Goal: Transaction & Acquisition: Download file/media

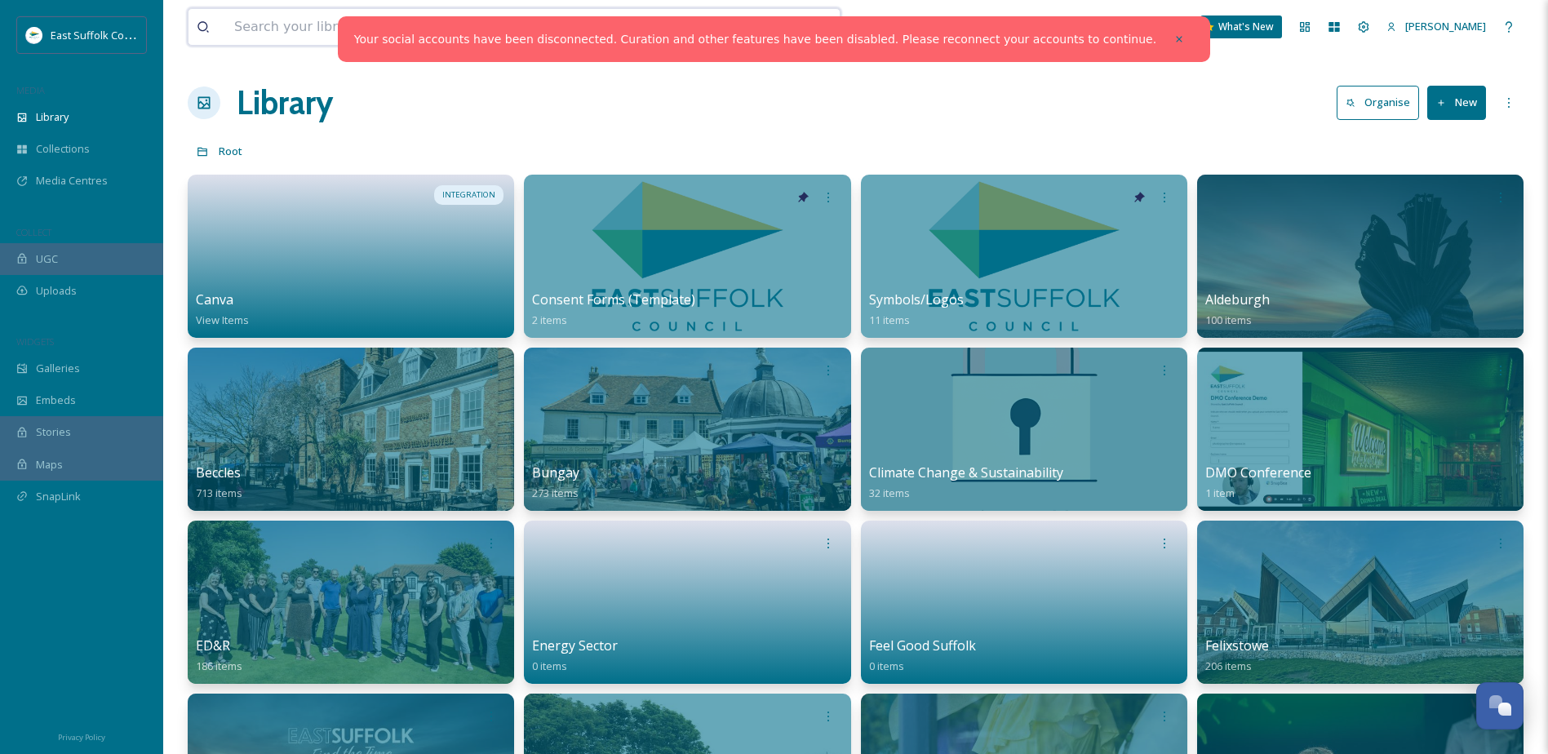
click at [322, 34] on input at bounding box center [466, 27] width 481 height 36
click at [268, 24] on input at bounding box center [466, 27] width 481 height 36
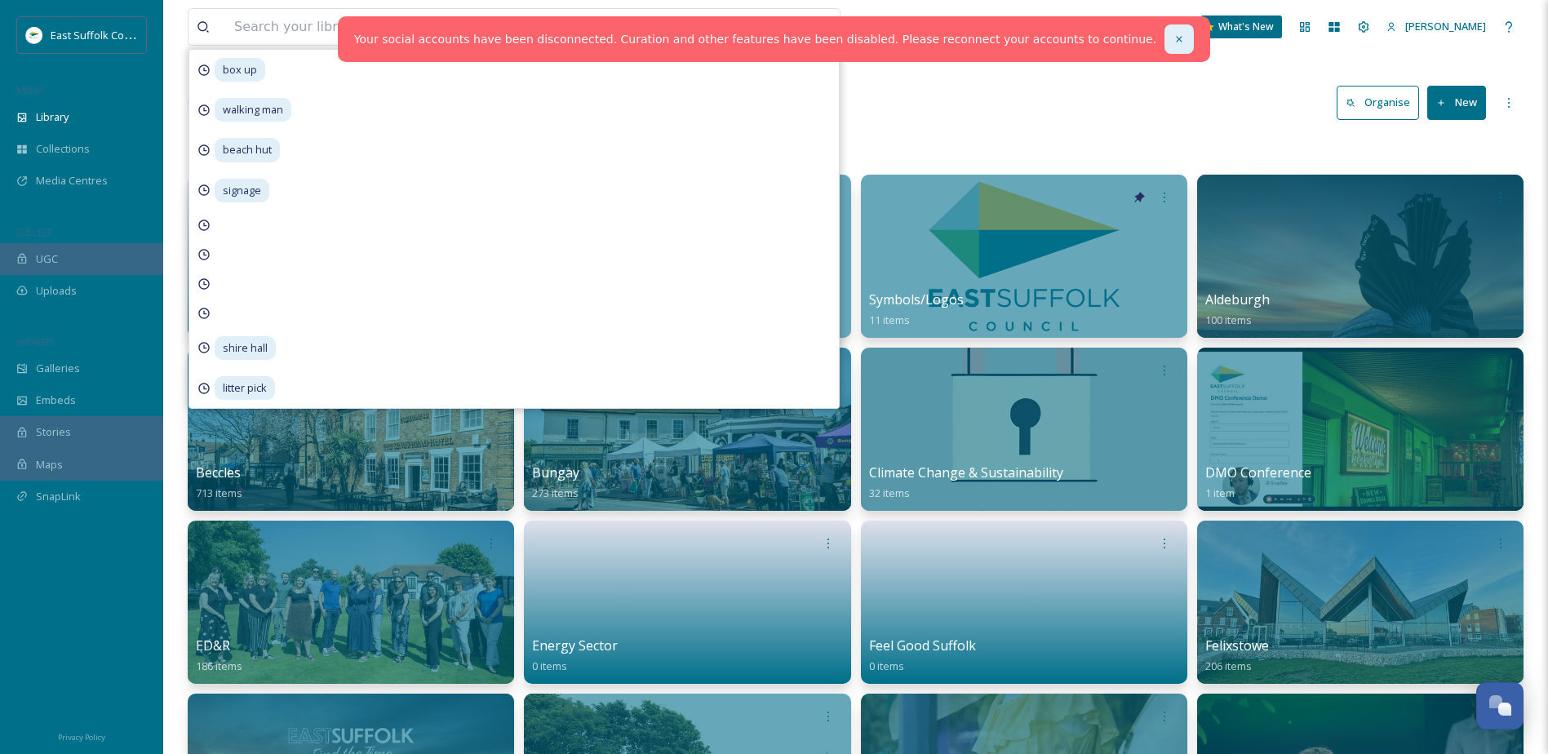
click at [1173, 35] on icon at bounding box center [1178, 38] width 11 height 11
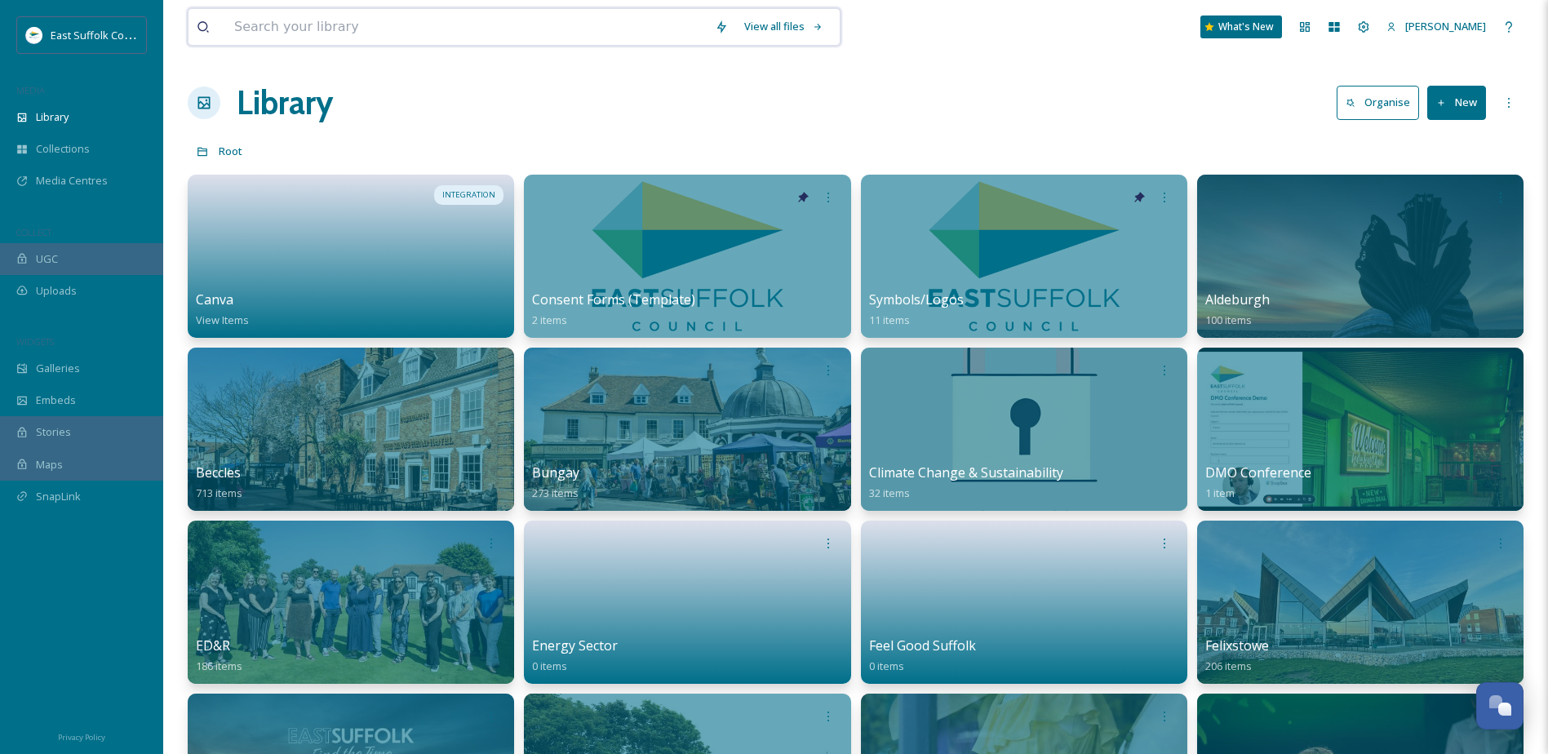
click at [407, 32] on input at bounding box center [466, 27] width 481 height 36
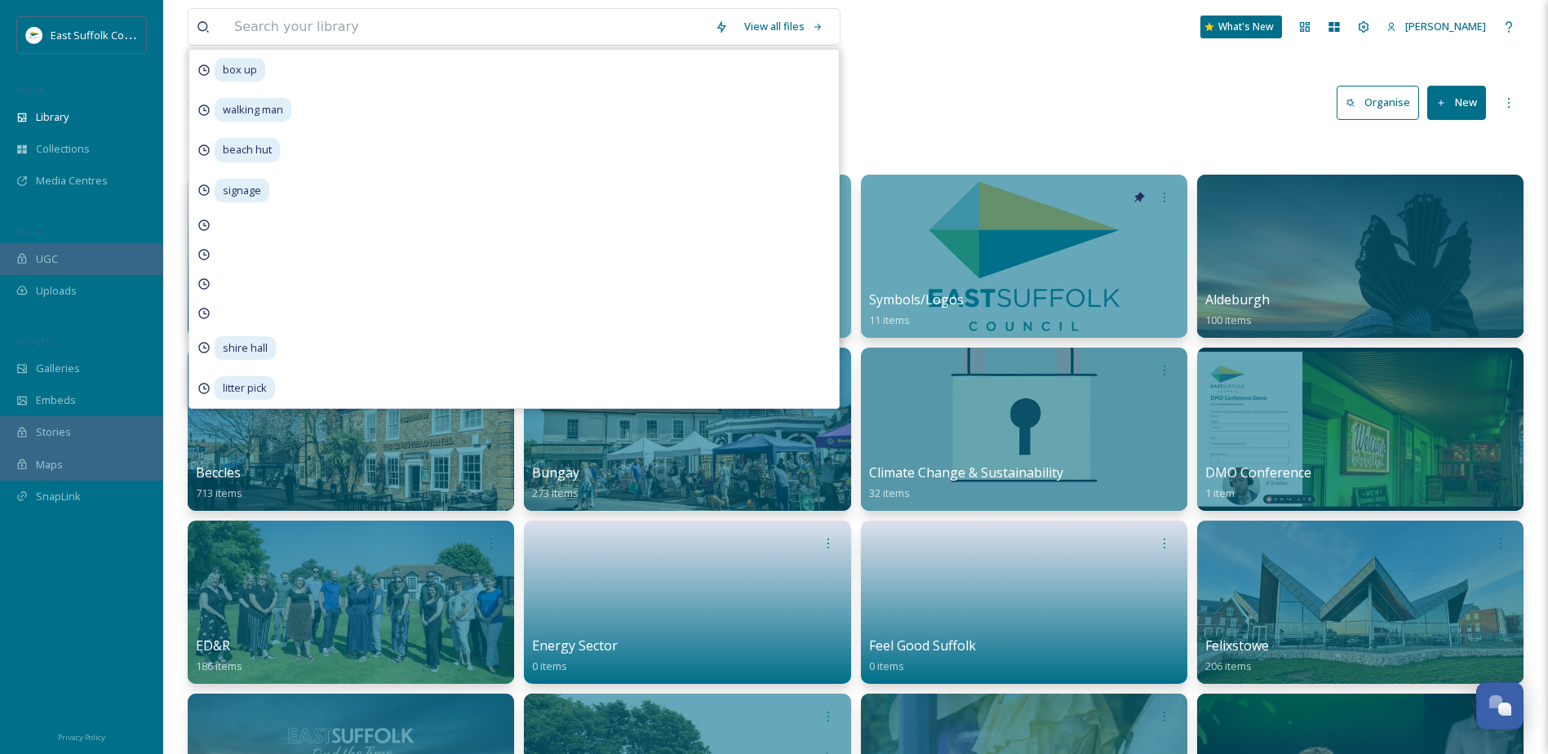
click at [928, 37] on div "View all files box up walking man beach hut signage shire hall litter pick What…" at bounding box center [856, 27] width 1336 height 54
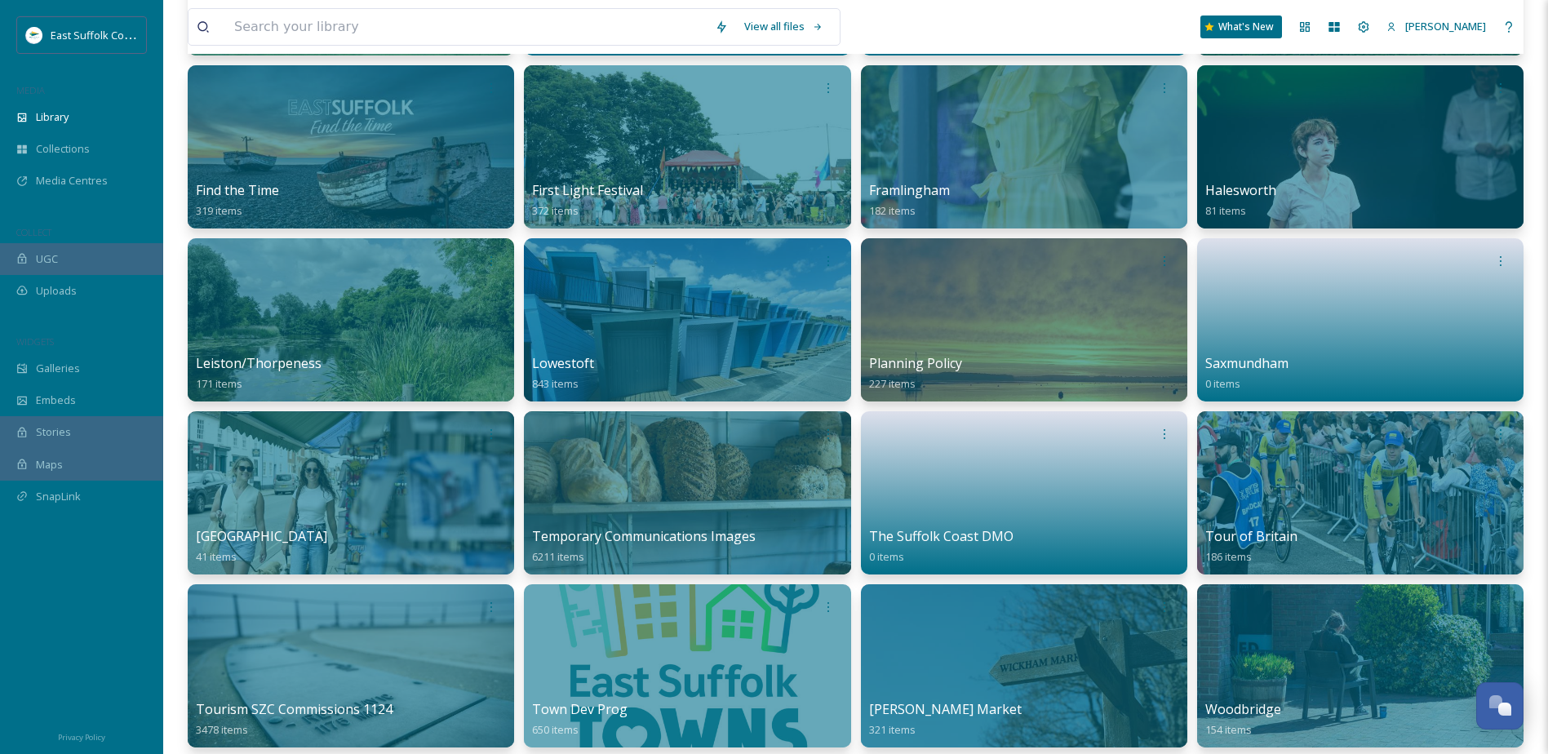
scroll to position [653, 0]
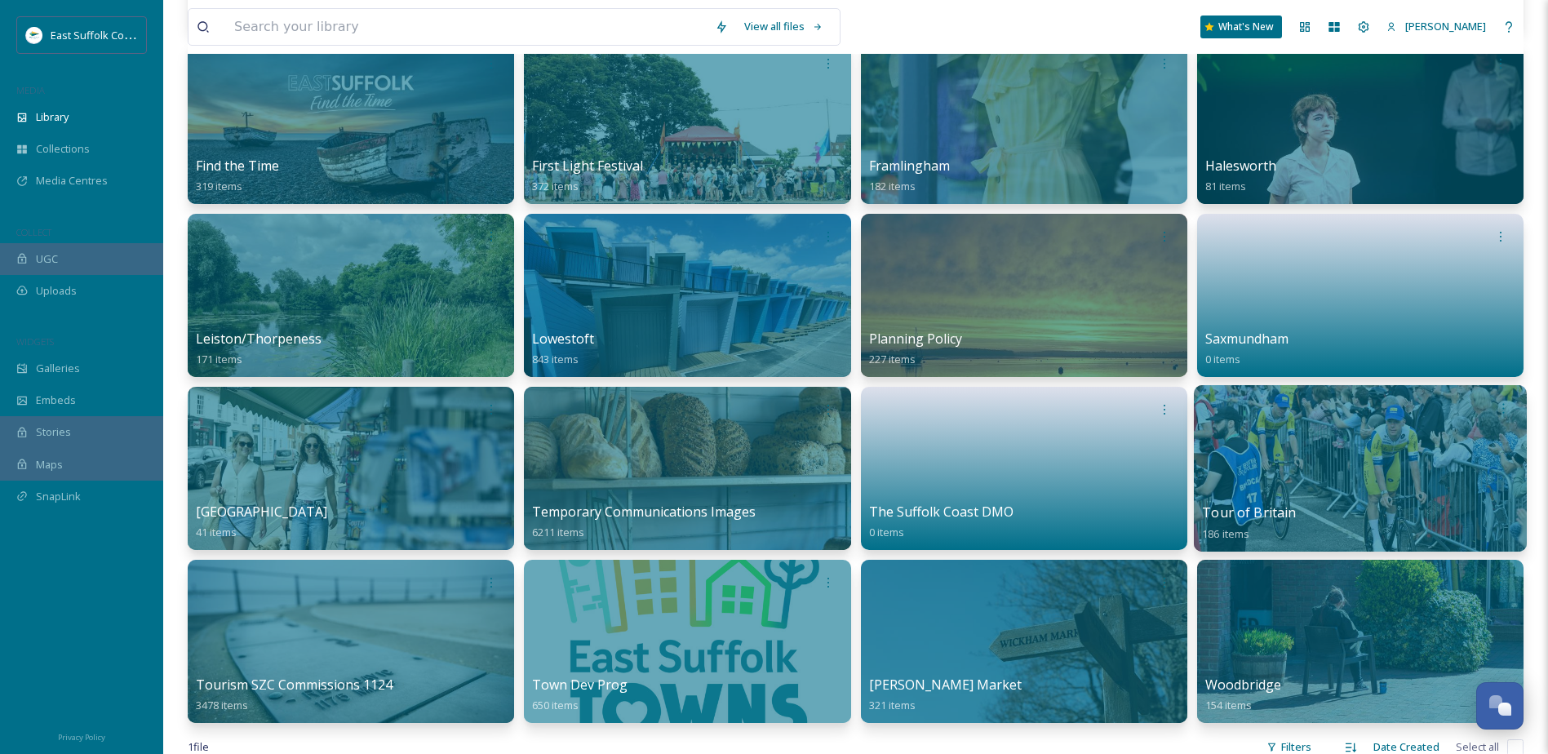
click at [1398, 471] on div at bounding box center [1360, 468] width 333 height 166
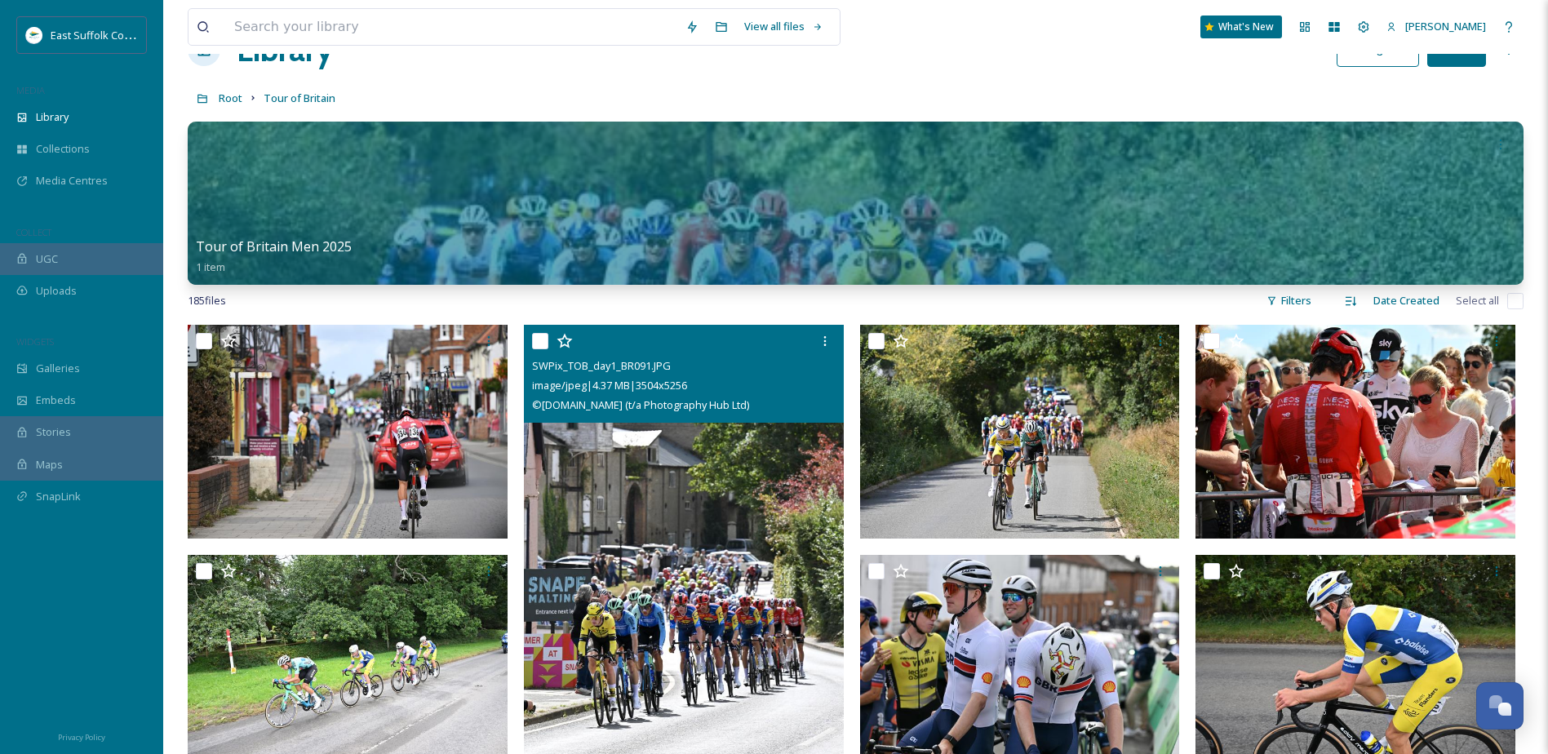
scroll to position [82, 0]
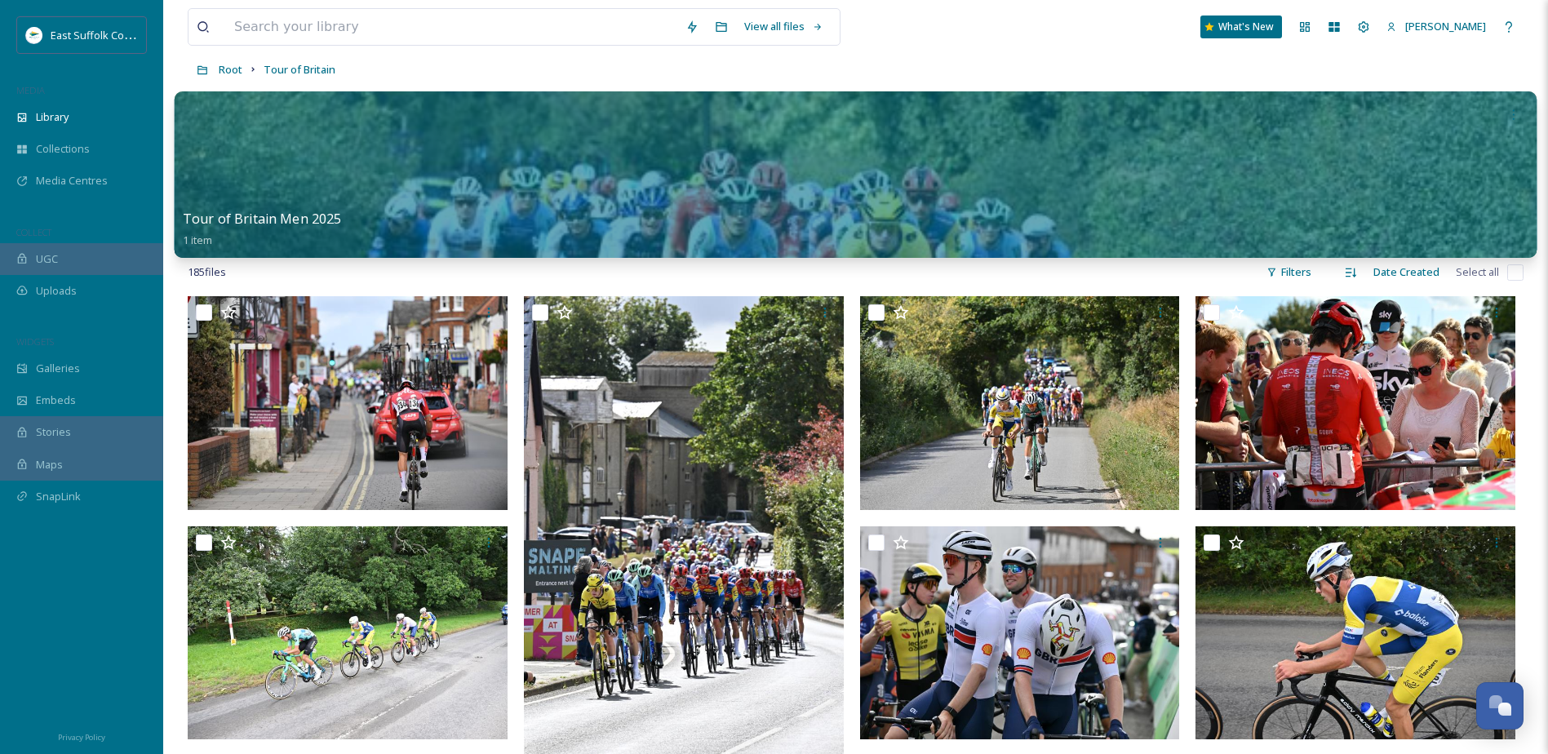
click at [812, 173] on div at bounding box center [856, 174] width 1363 height 166
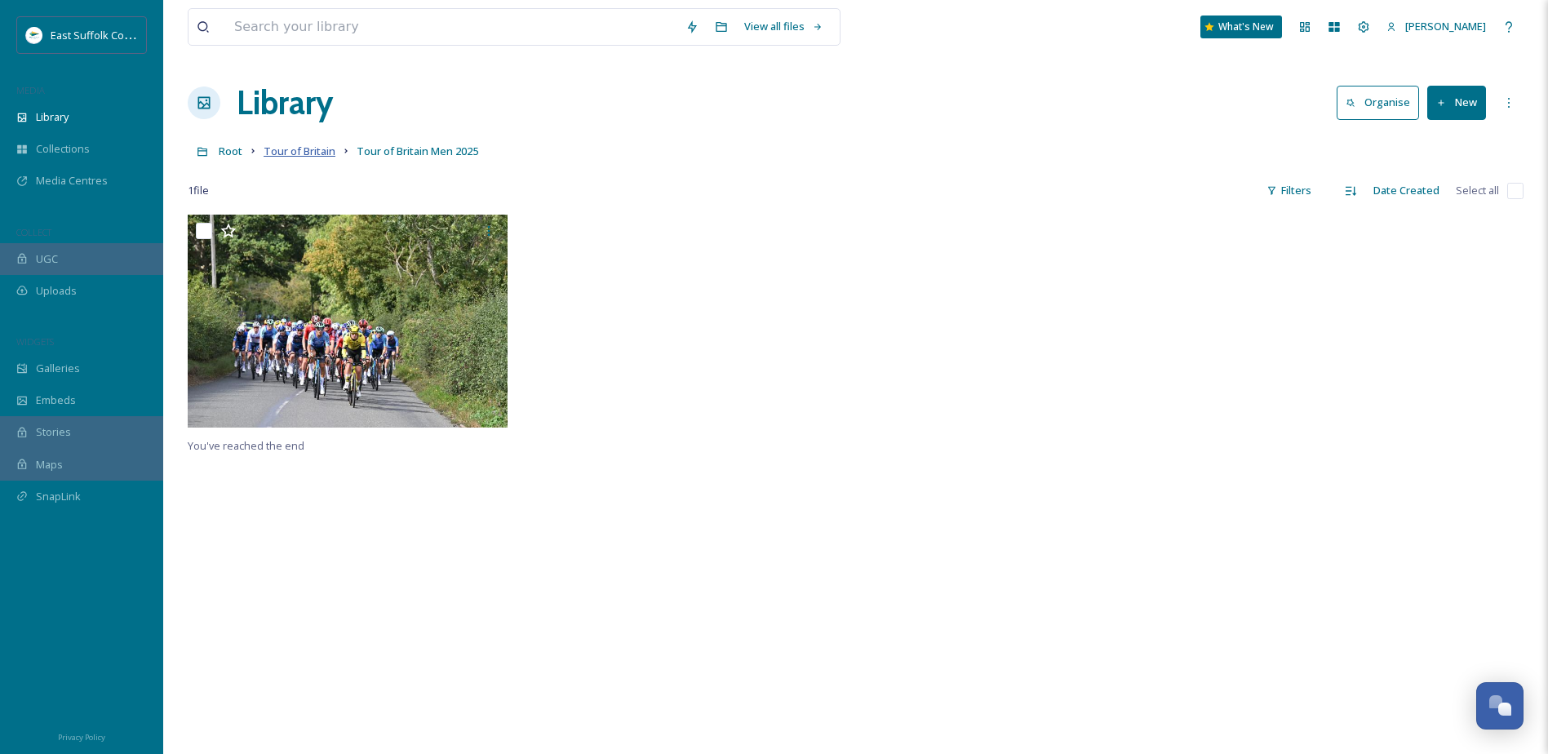
click at [324, 152] on span "Tour of Britain" at bounding box center [300, 151] width 72 height 15
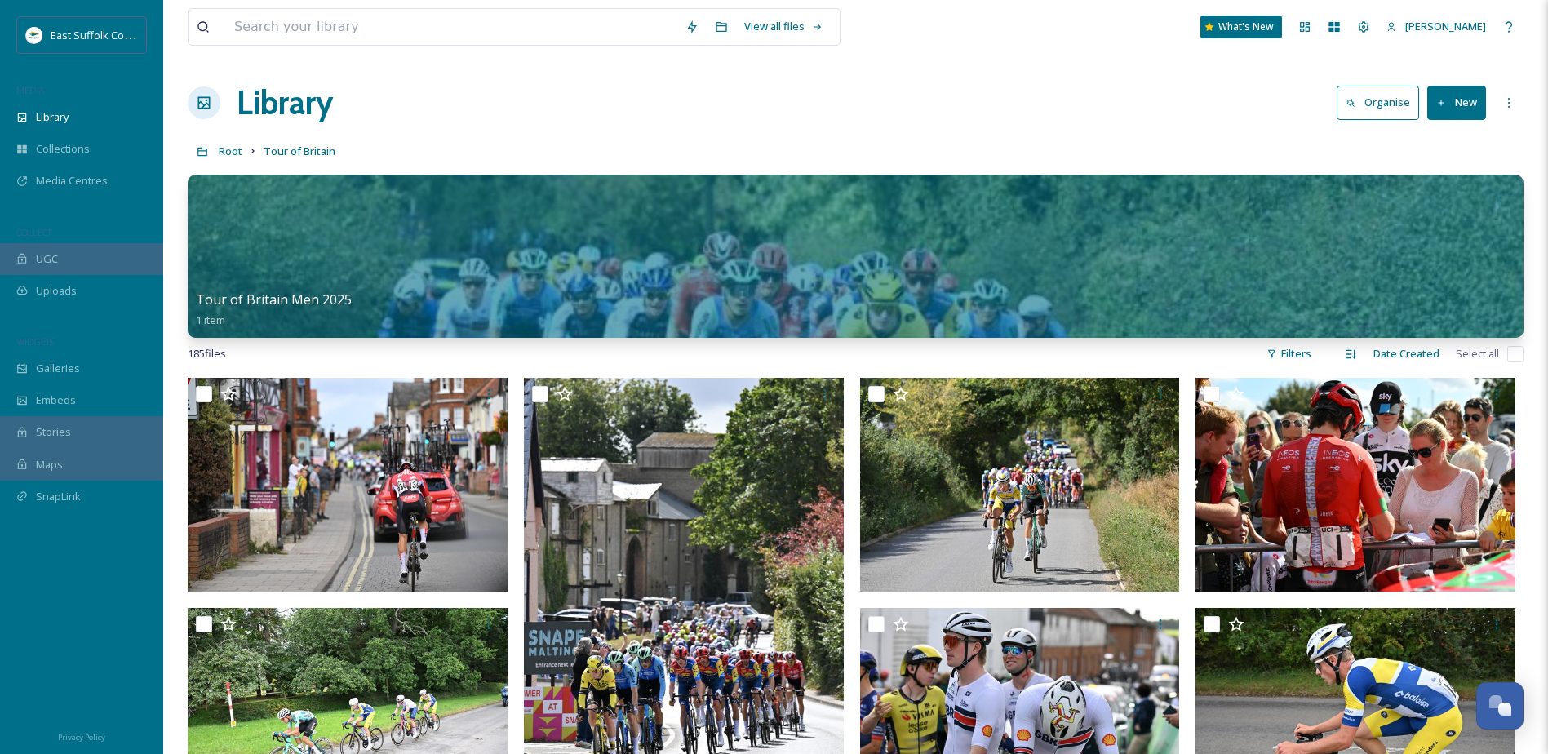
scroll to position [82, 0]
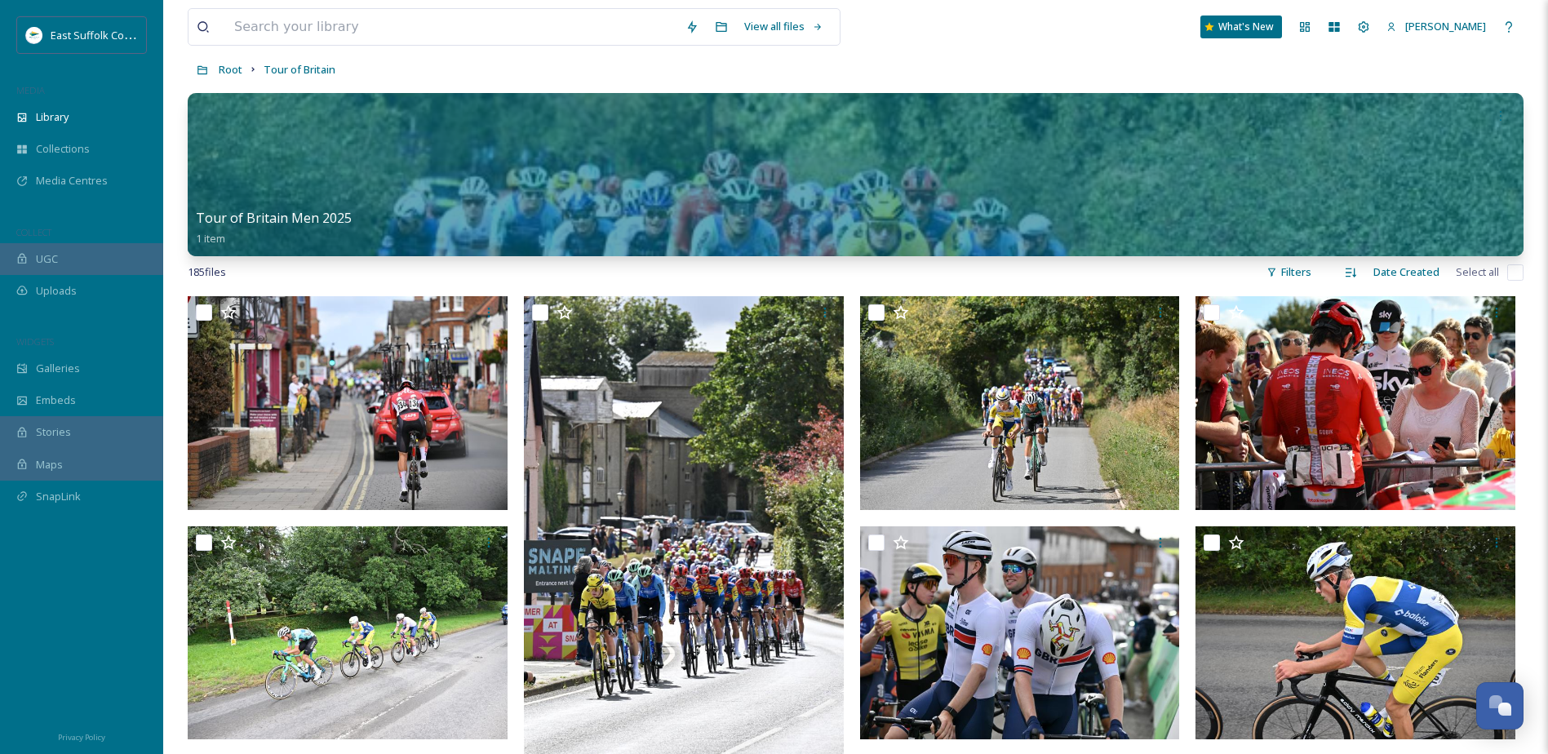
click at [352, 402] on img at bounding box center [348, 403] width 320 height 214
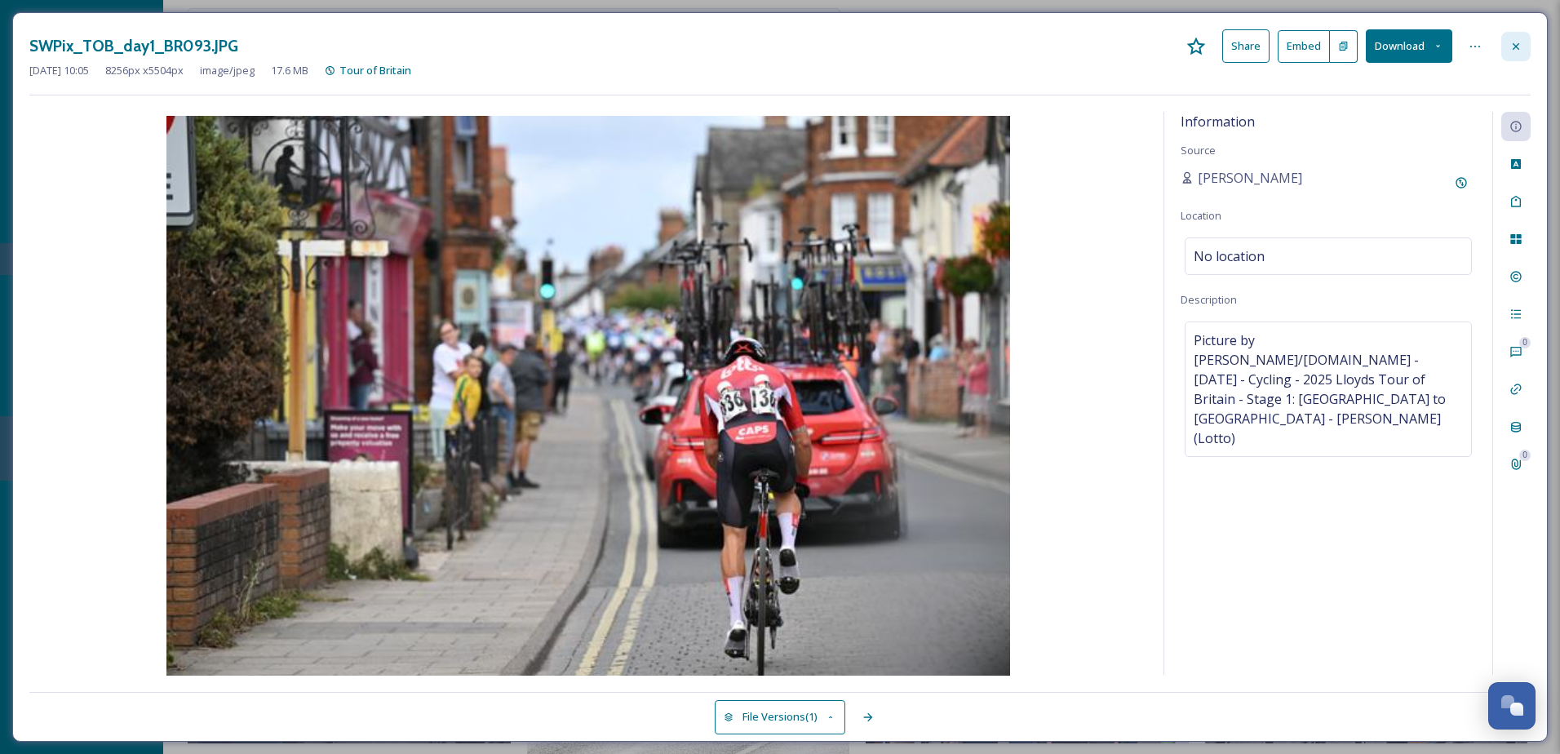
click at [1509, 56] on div at bounding box center [1515, 46] width 29 height 29
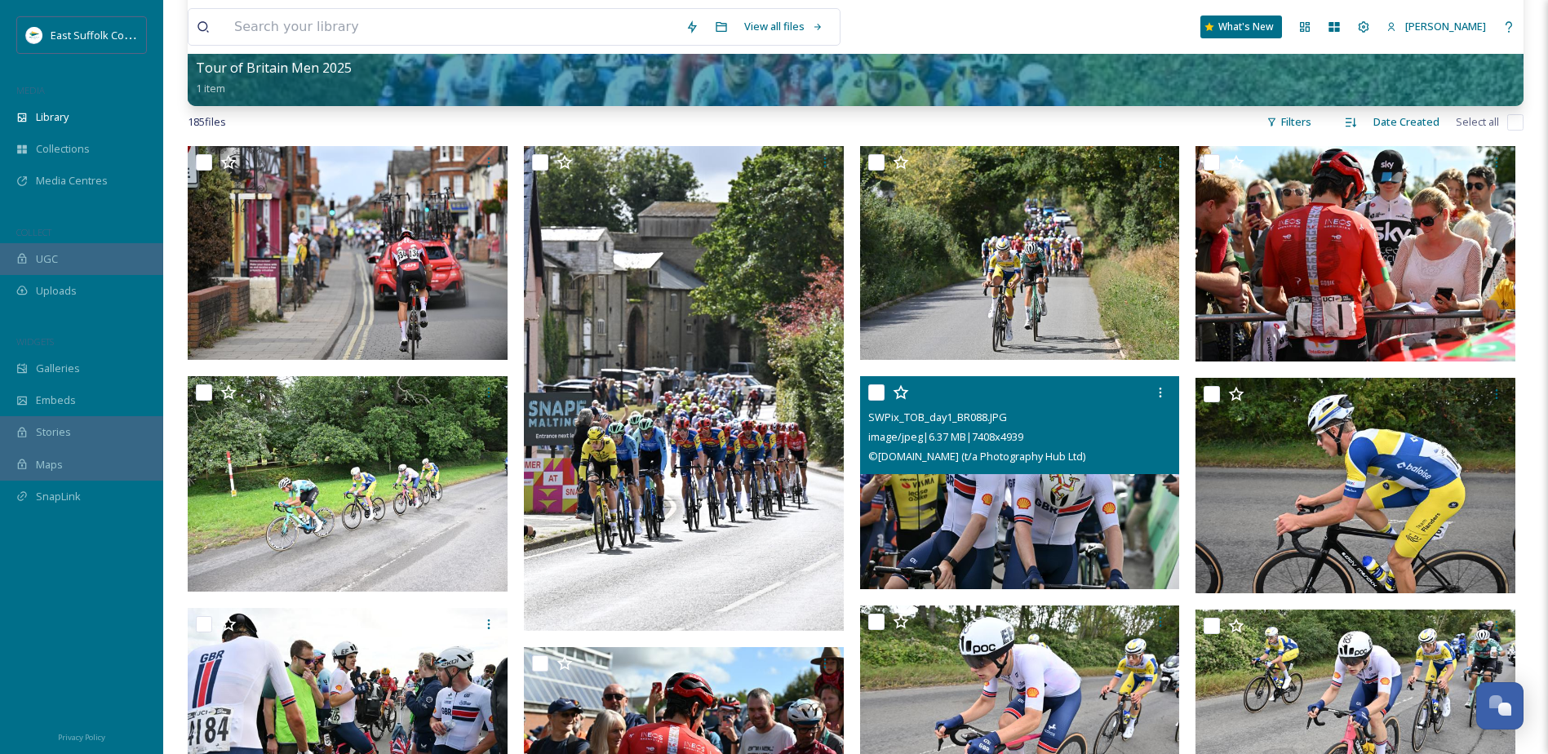
scroll to position [245, 0]
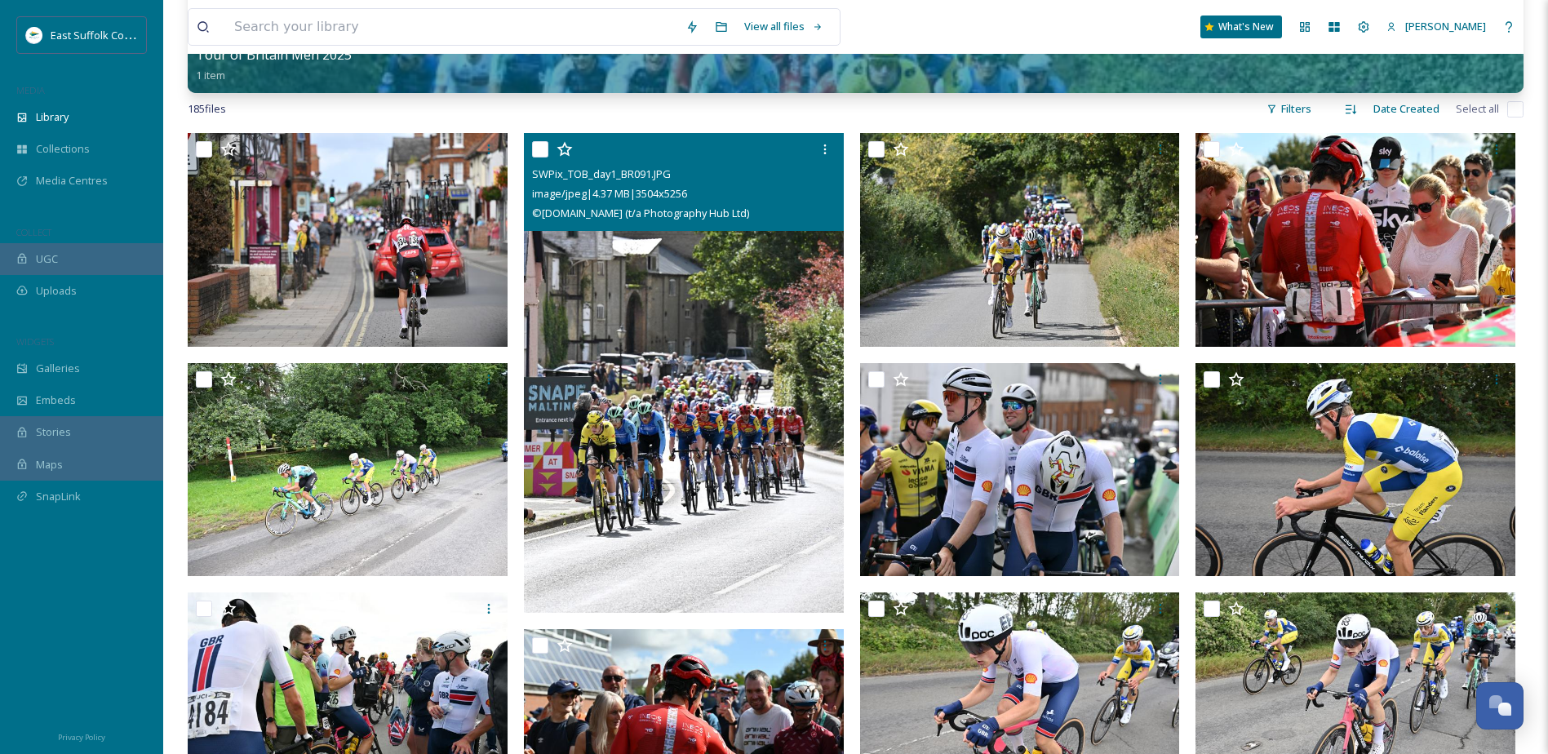
click at [608, 401] on img at bounding box center [684, 373] width 320 height 480
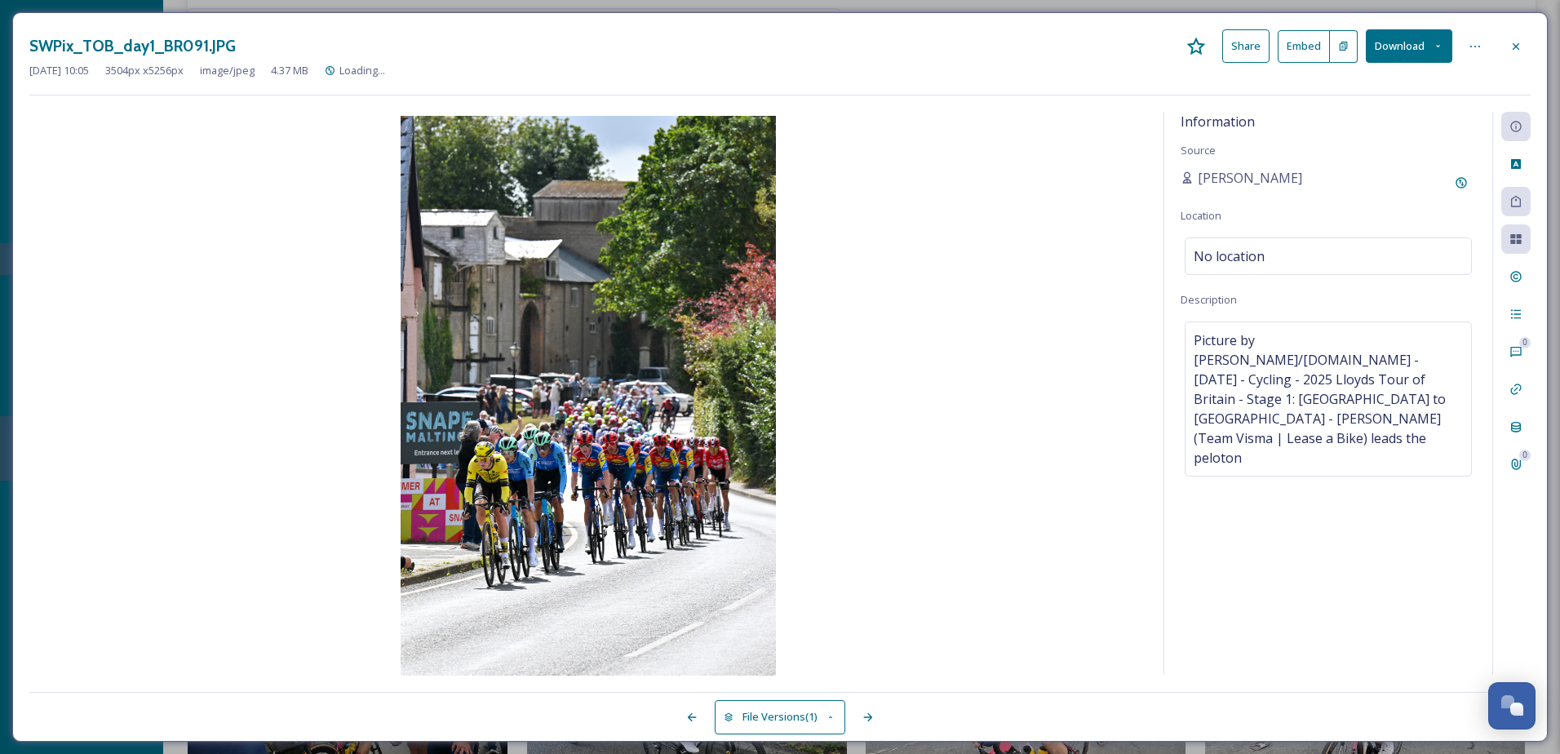
click at [1499, 45] on div "SWPix_TOB_day1_BR091.JPG Share Embed Download" at bounding box center [779, 45] width 1501 height 33
click at [1511, 46] on icon at bounding box center [1515, 46] width 13 height 13
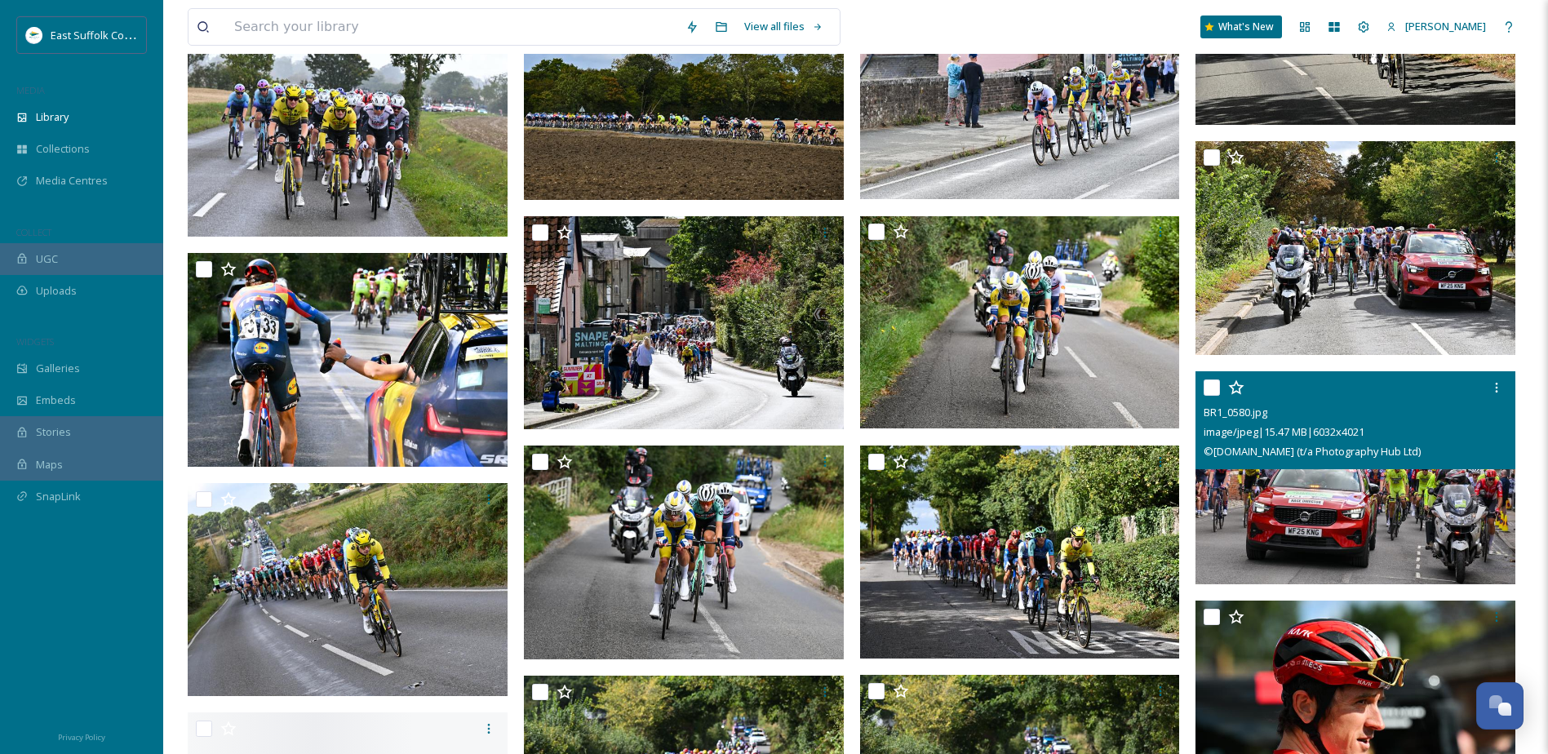
scroll to position [8730, 0]
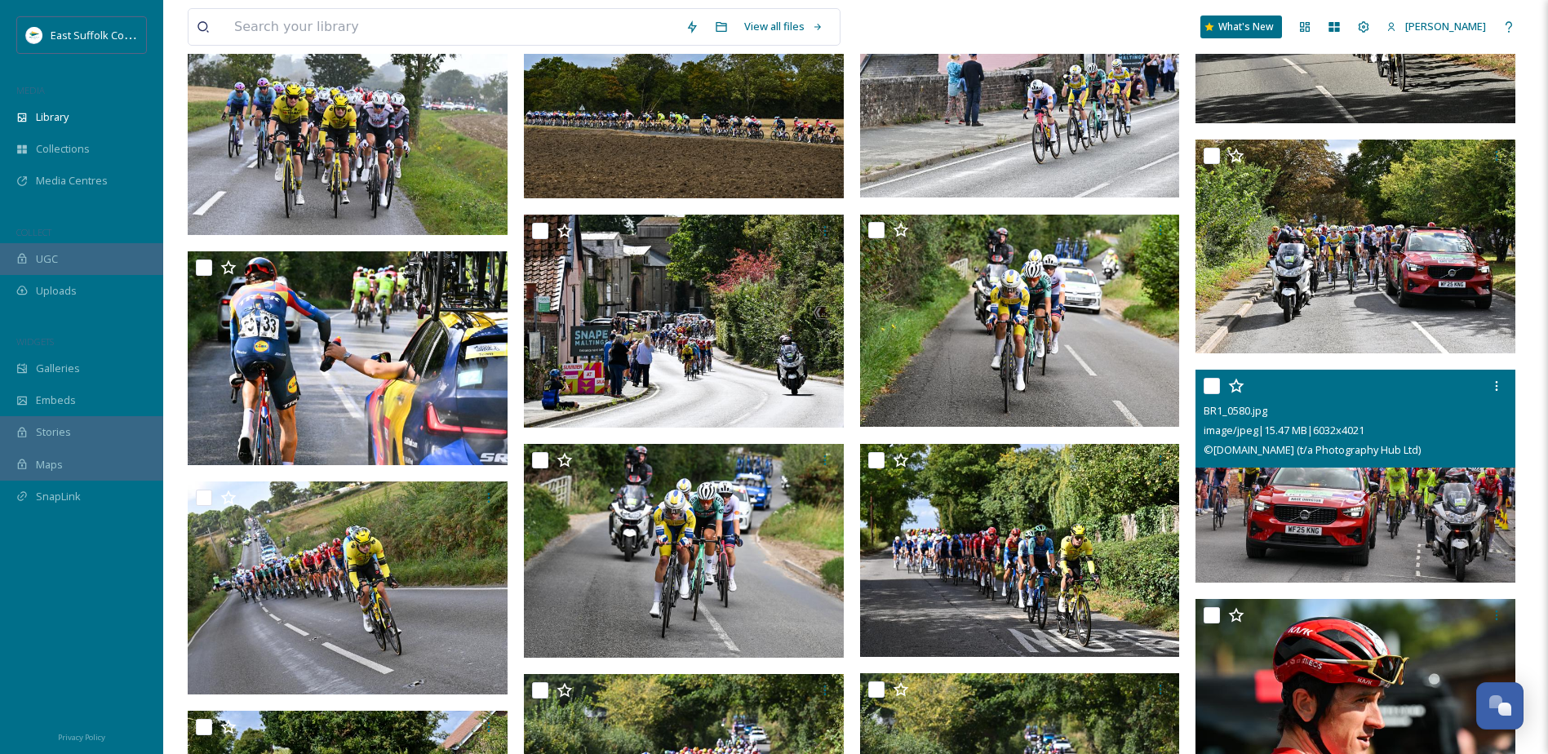
click at [1323, 465] on div "BR1_0580.jpg image/jpeg | 15.47 MB | 6032 x 4021 © [DOMAIN_NAME] (t/a Photograp…" at bounding box center [1355, 419] width 320 height 98
click at [1318, 481] on img at bounding box center [1355, 477] width 320 height 214
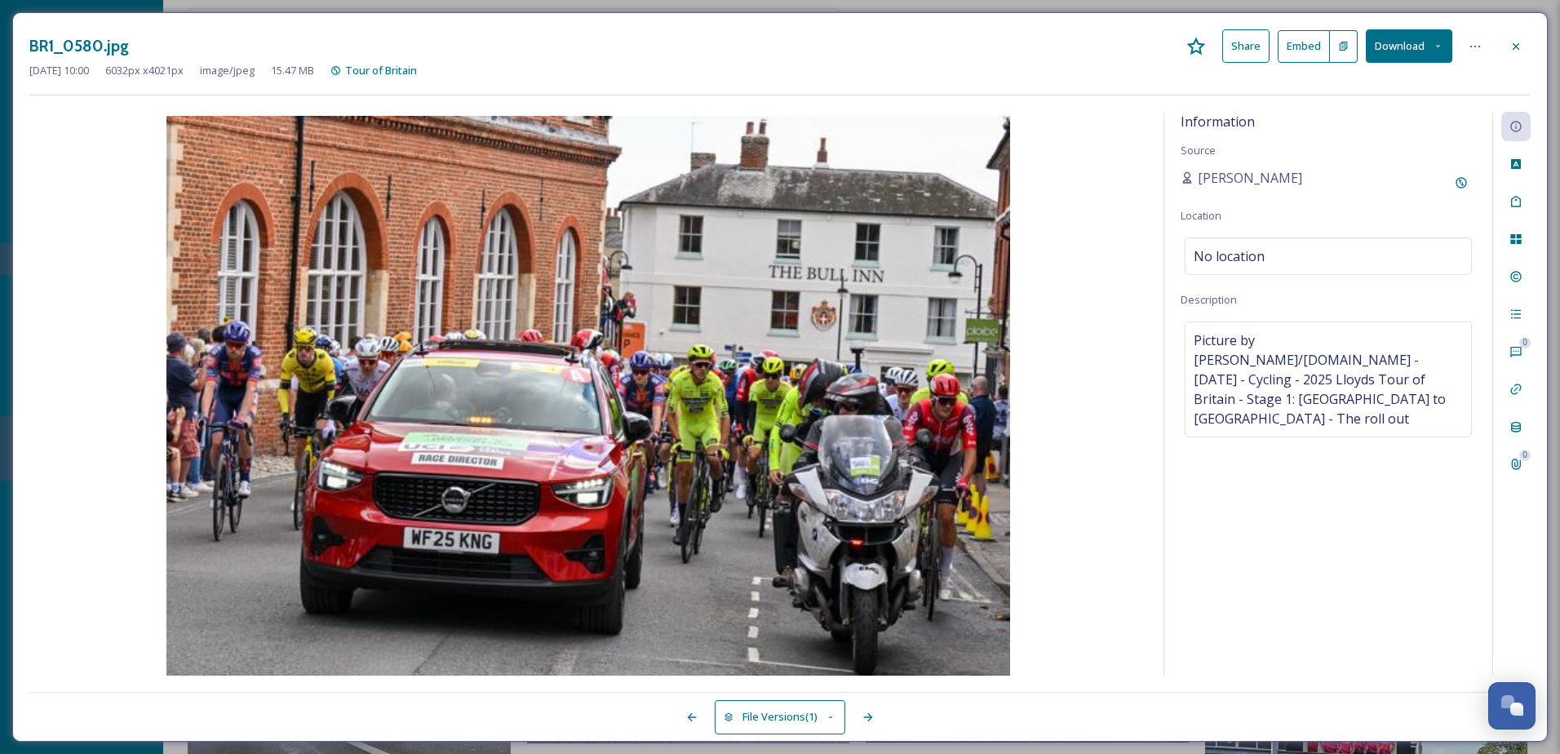
click at [1405, 47] on button "Download" at bounding box center [1409, 45] width 86 height 33
click at [1367, 86] on span "Download Original (6032 x 4021)" at bounding box center [1366, 84] width 154 height 16
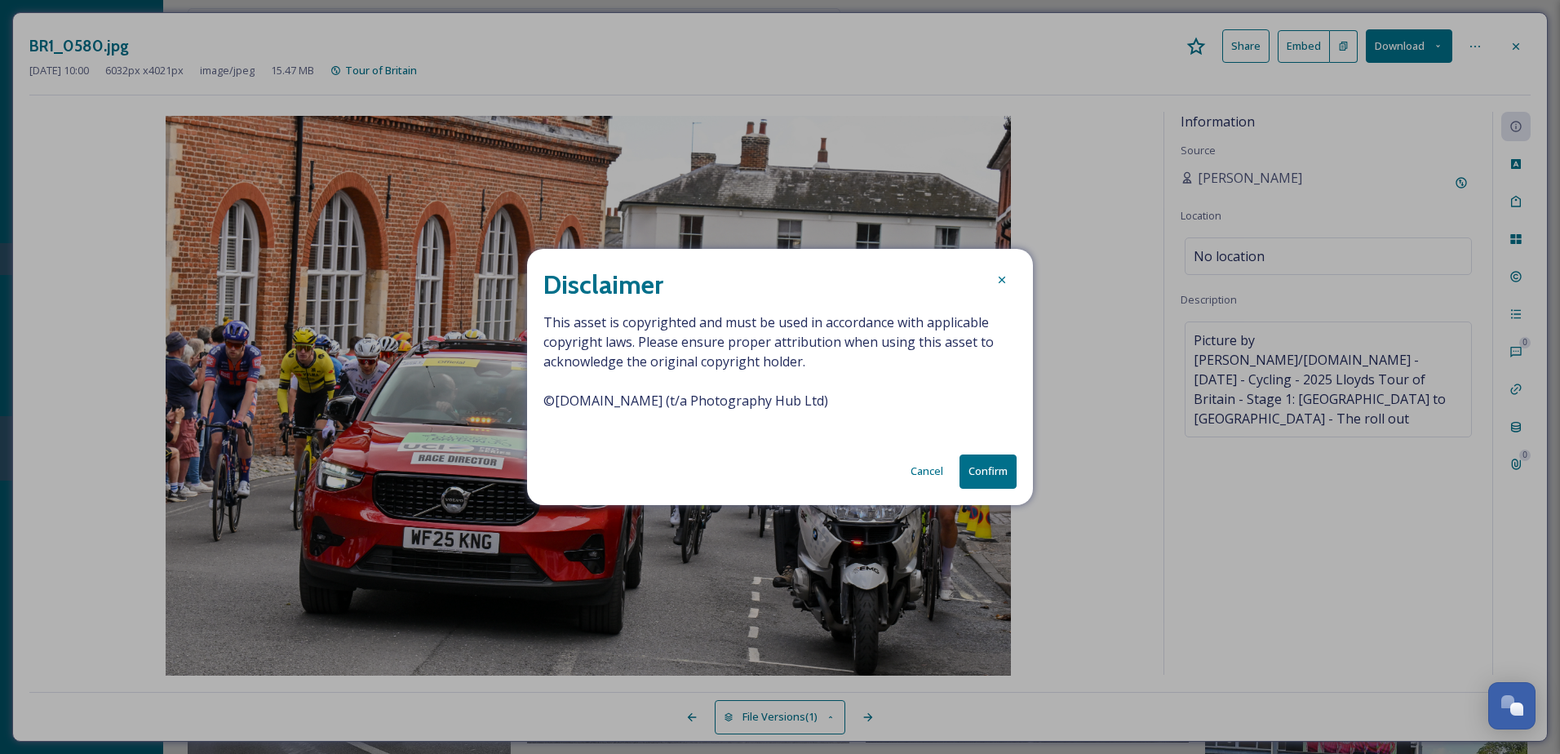
click at [995, 478] on button "Confirm" at bounding box center [987, 470] width 57 height 33
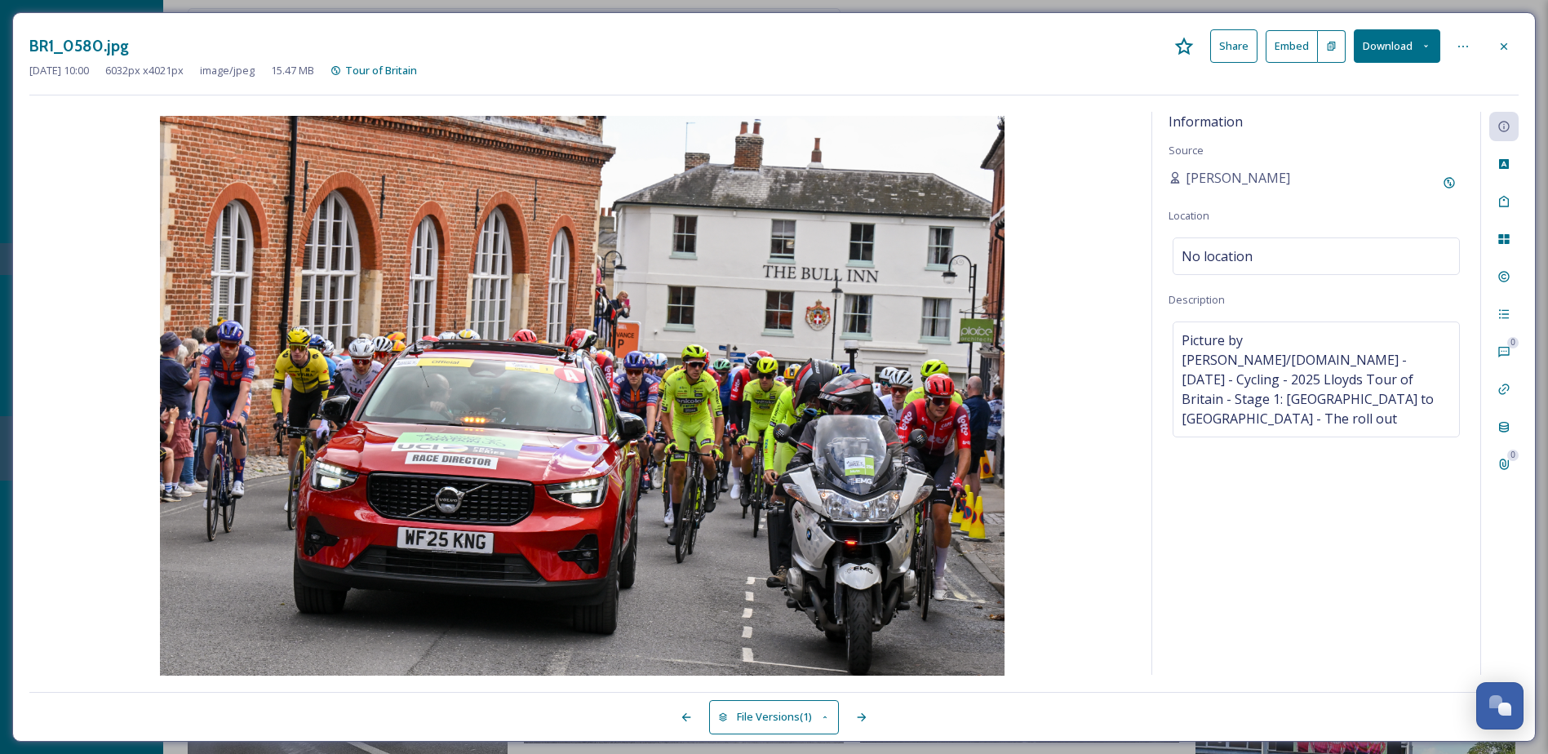
click at [1513, 36] on div at bounding box center [1503, 46] width 29 height 29
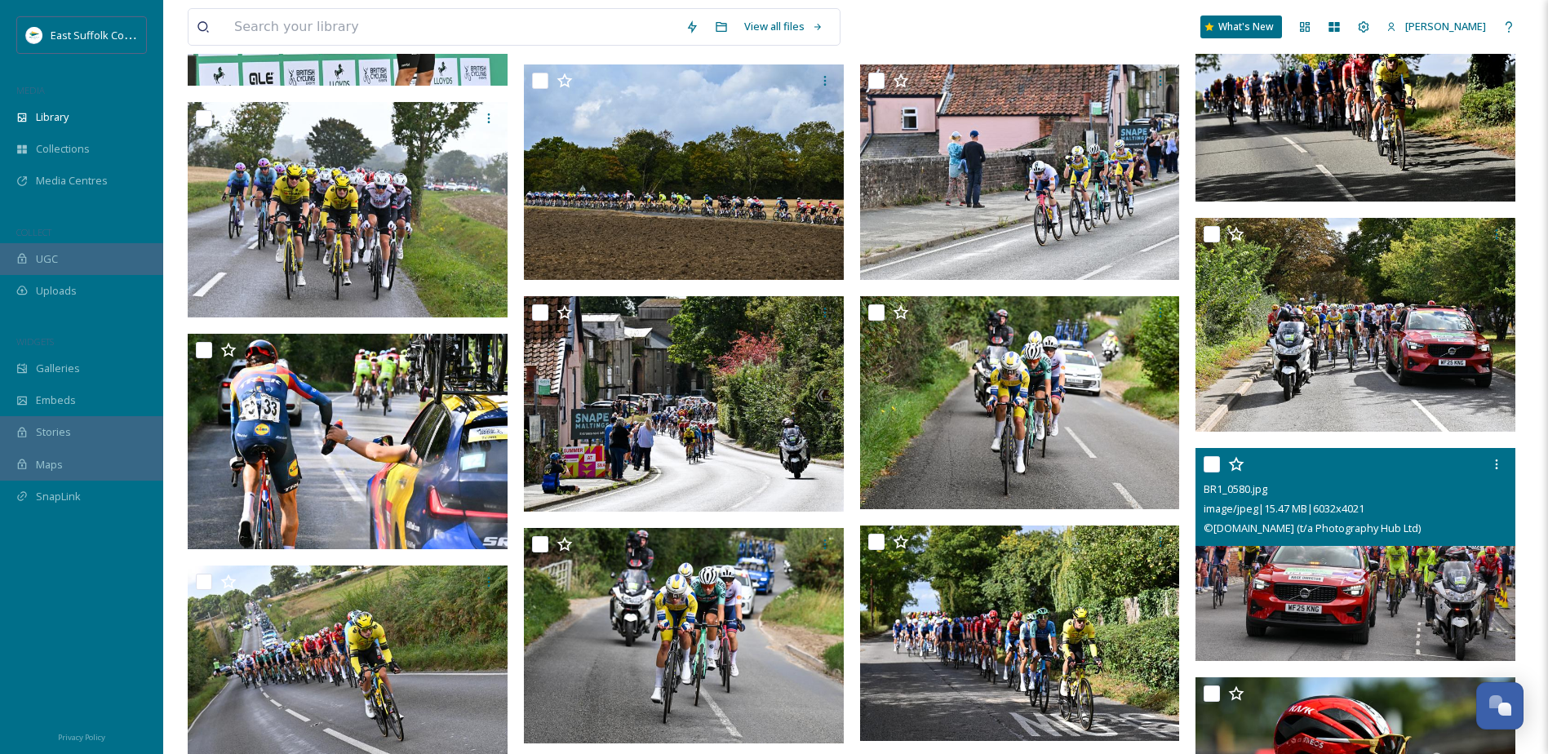
click at [1296, 587] on img at bounding box center [1355, 555] width 320 height 214
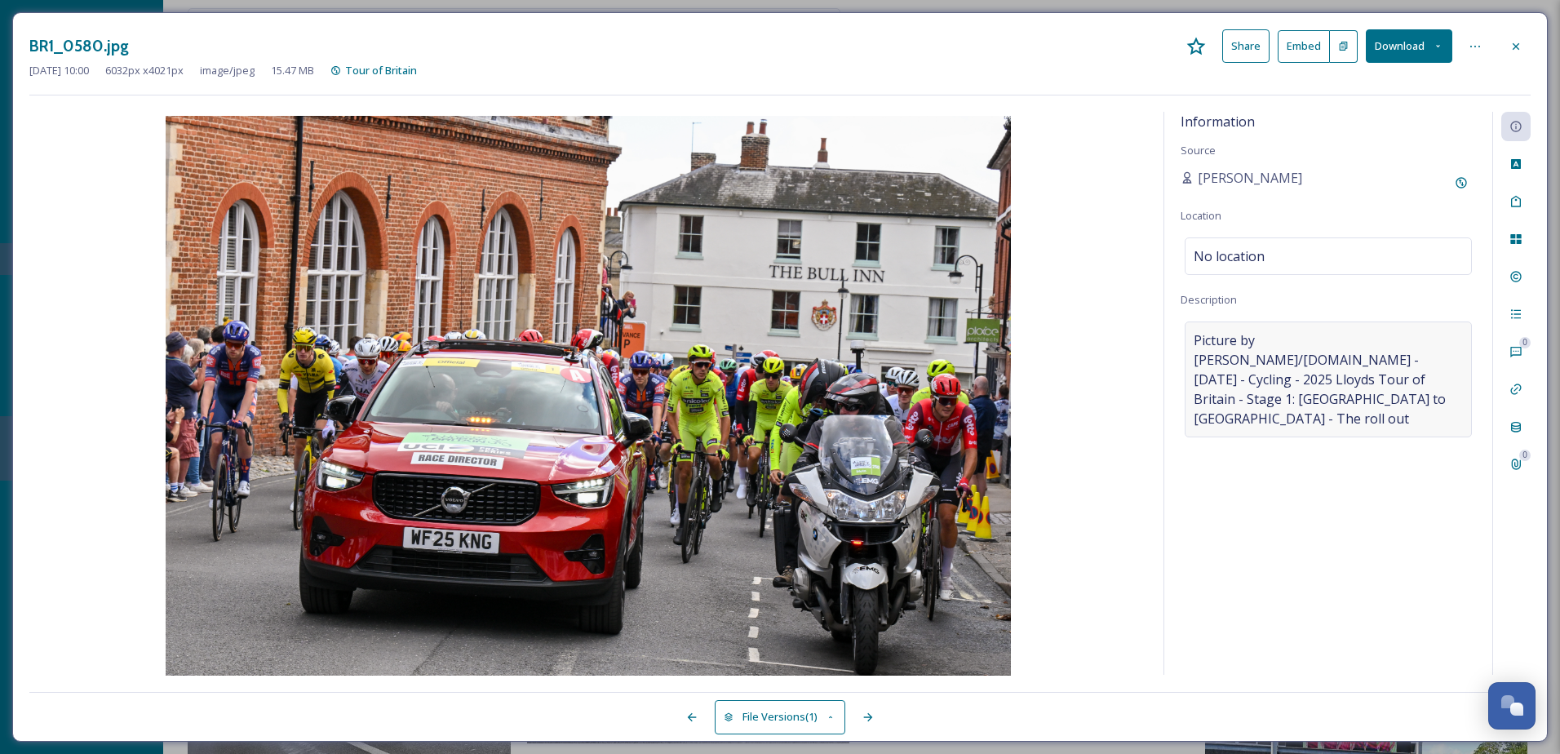
click at [1321, 394] on span "Picture by [PERSON_NAME]/[DOMAIN_NAME] - [DATE] - Cycling - 2025 Lloyds Tour of…" at bounding box center [1328, 379] width 269 height 98
click at [1525, 274] on div "Rights" at bounding box center [1515, 276] width 29 height 29
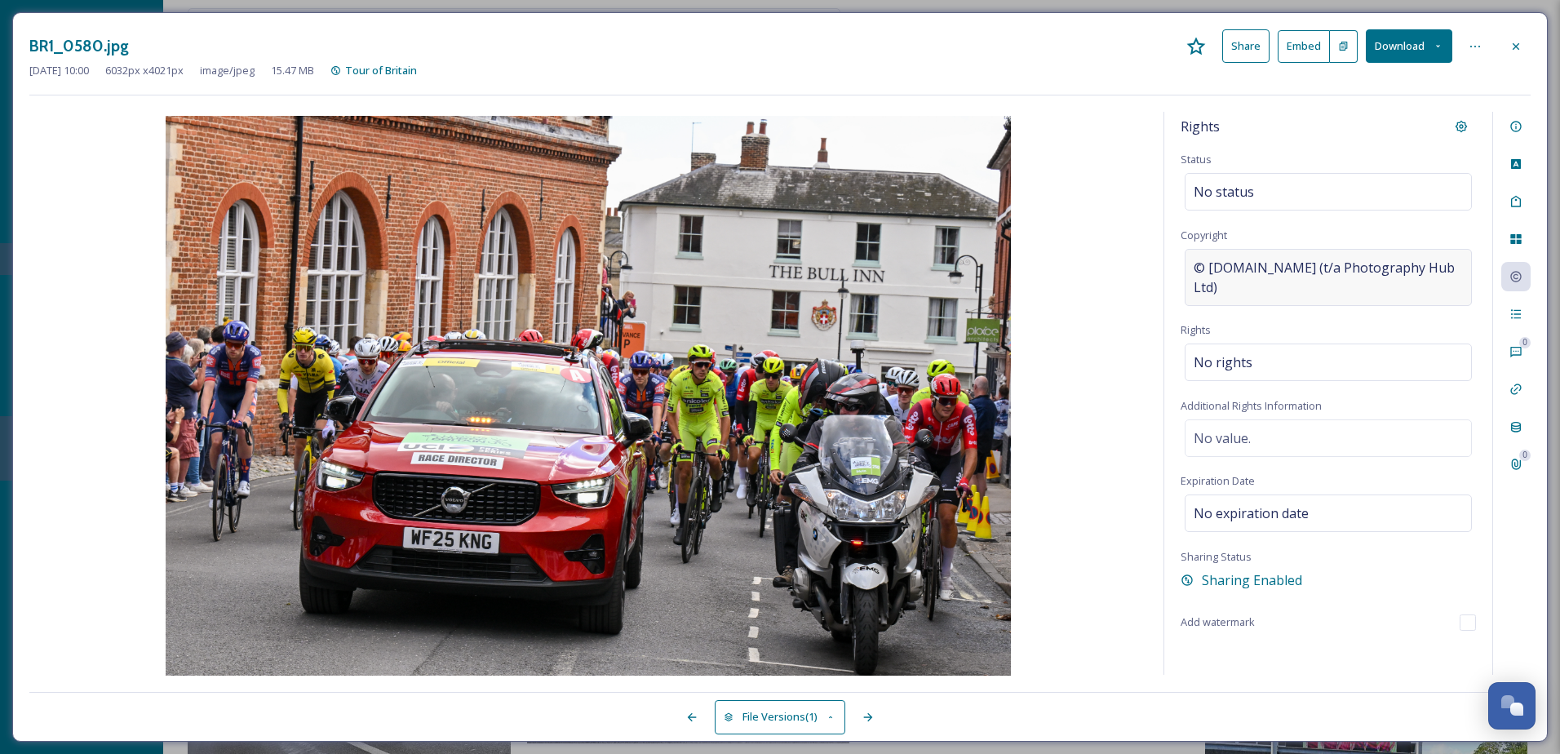
click at [1217, 259] on span "© [DOMAIN_NAME] (t/a Photography Hub Ltd)" at bounding box center [1328, 277] width 269 height 39
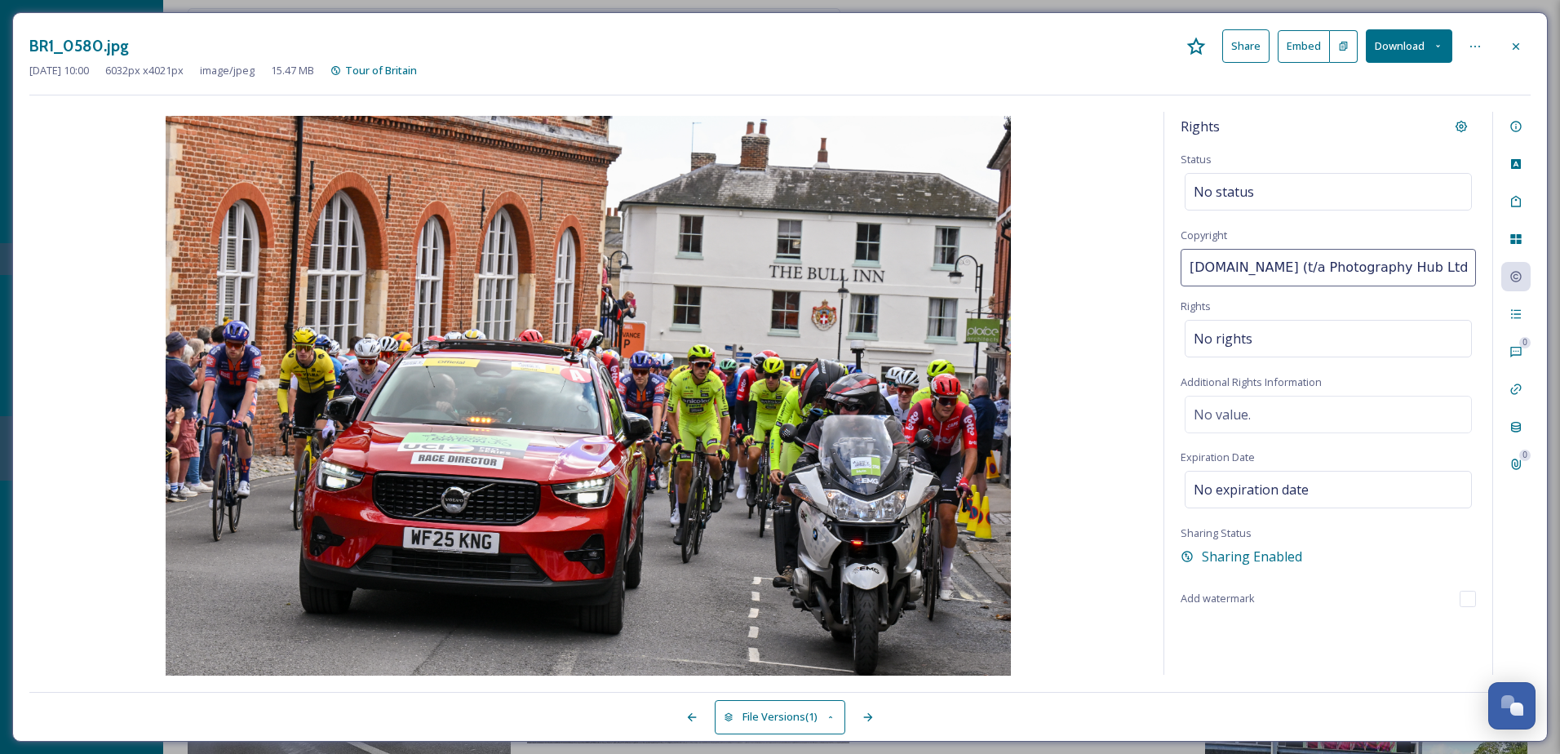
click at [1391, 302] on div "Rights Status No status Copyright [DOMAIN_NAME] (t/a Photography Hub Ltd) Right…" at bounding box center [1328, 393] width 328 height 563
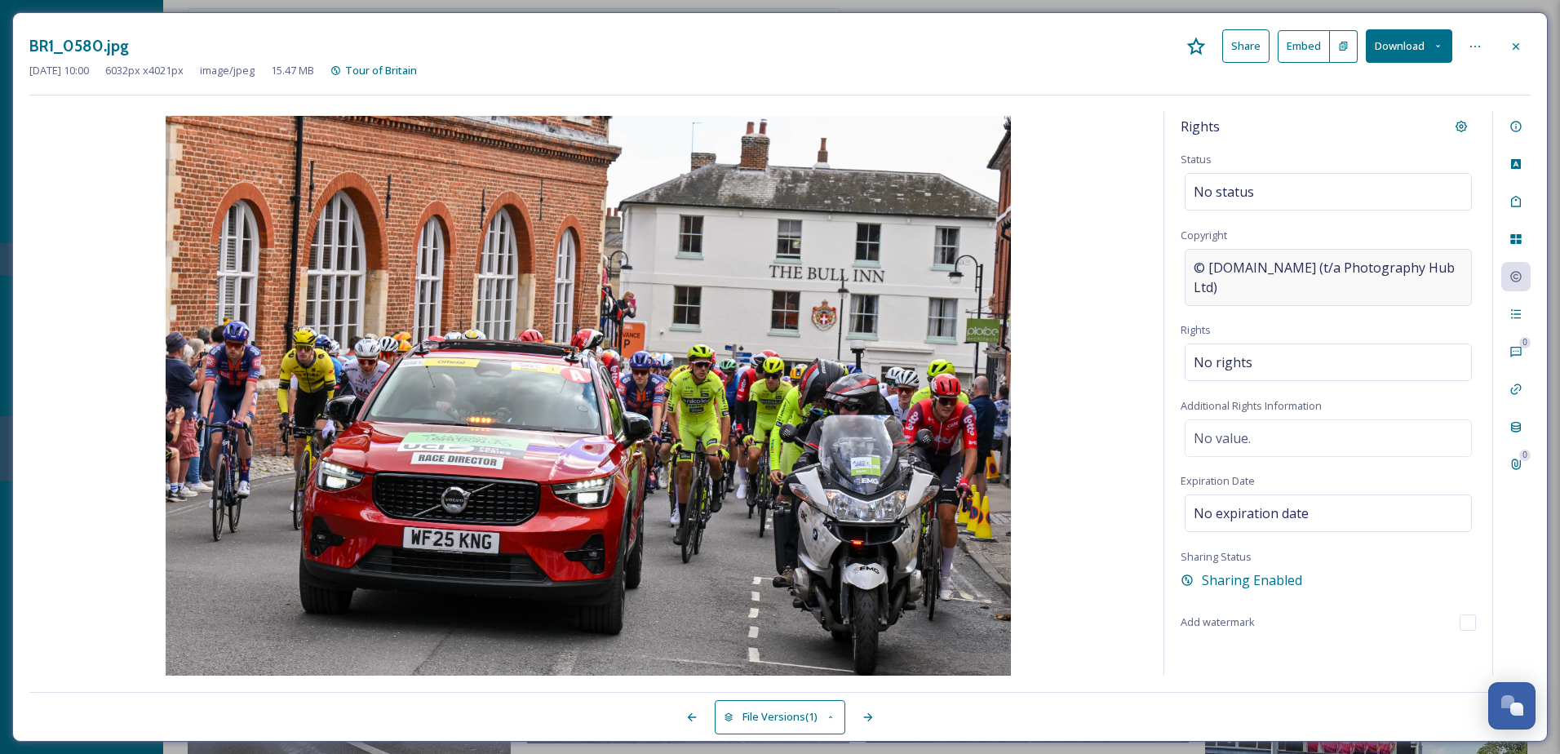
click at [1418, 266] on span "© [DOMAIN_NAME] (t/a Photography Hub Ltd)" at bounding box center [1328, 277] width 269 height 39
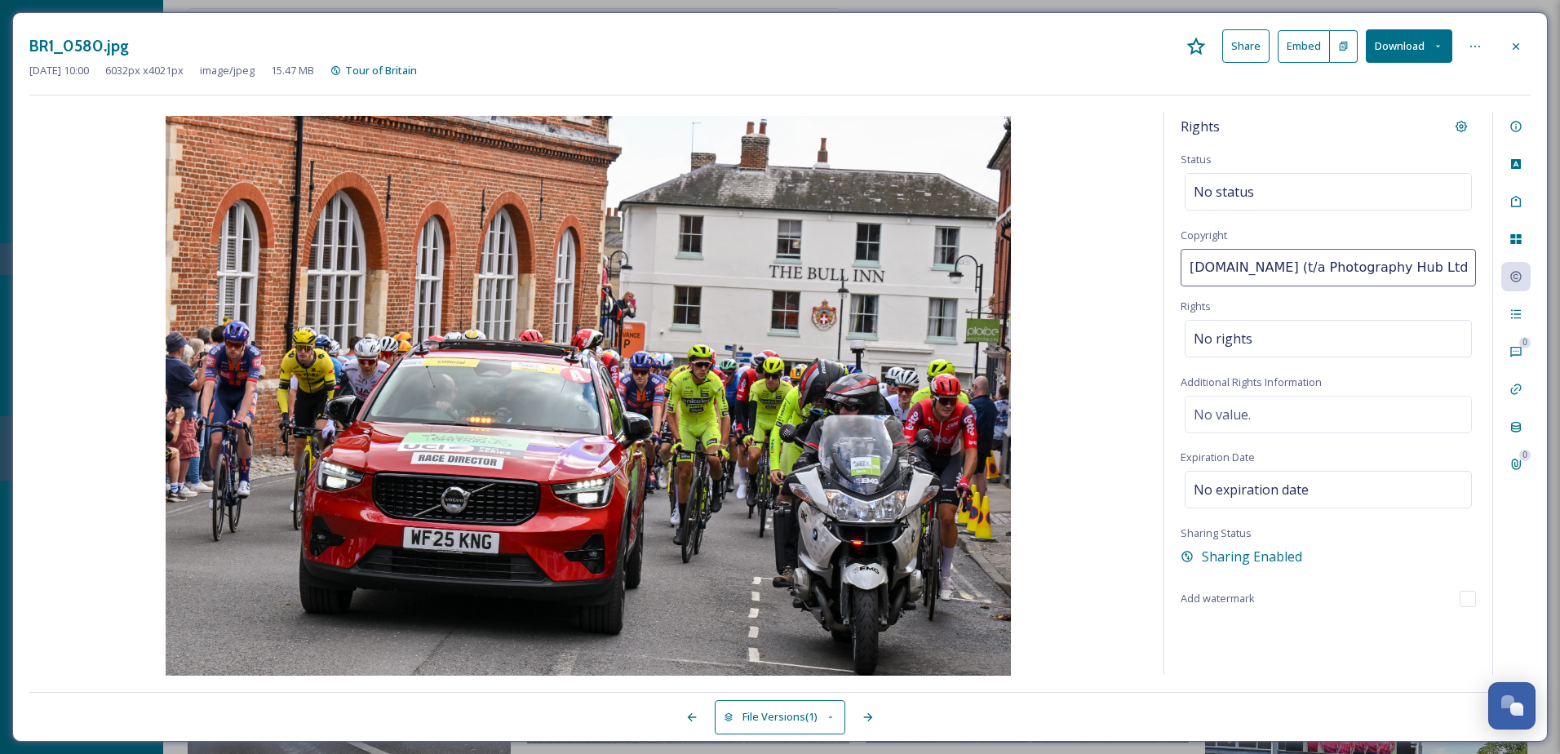
click at [1252, 271] on input "[DOMAIN_NAME] (t/a Photography Hub Ltd)" at bounding box center [1328, 268] width 295 height 38
drag, startPoint x: 1256, startPoint y: 271, endPoint x: 1146, endPoint y: 266, distance: 110.3
click at [1146, 266] on div "Rights Status No status Copyright [DOMAIN_NAME] (t/a Photography Hub Ltd) Right…" at bounding box center [779, 394] width 1501 height 564
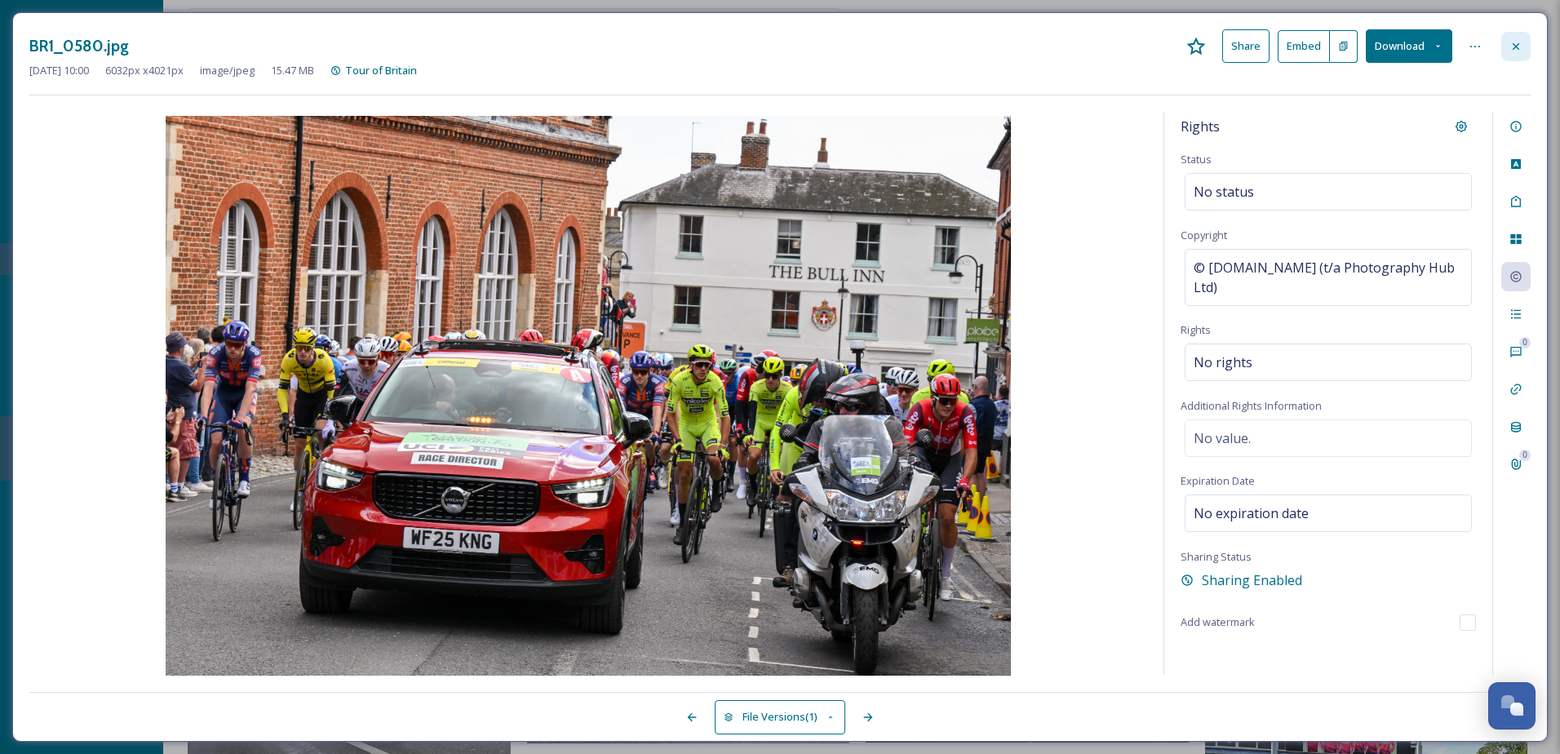
click at [1522, 56] on div at bounding box center [1515, 46] width 29 height 29
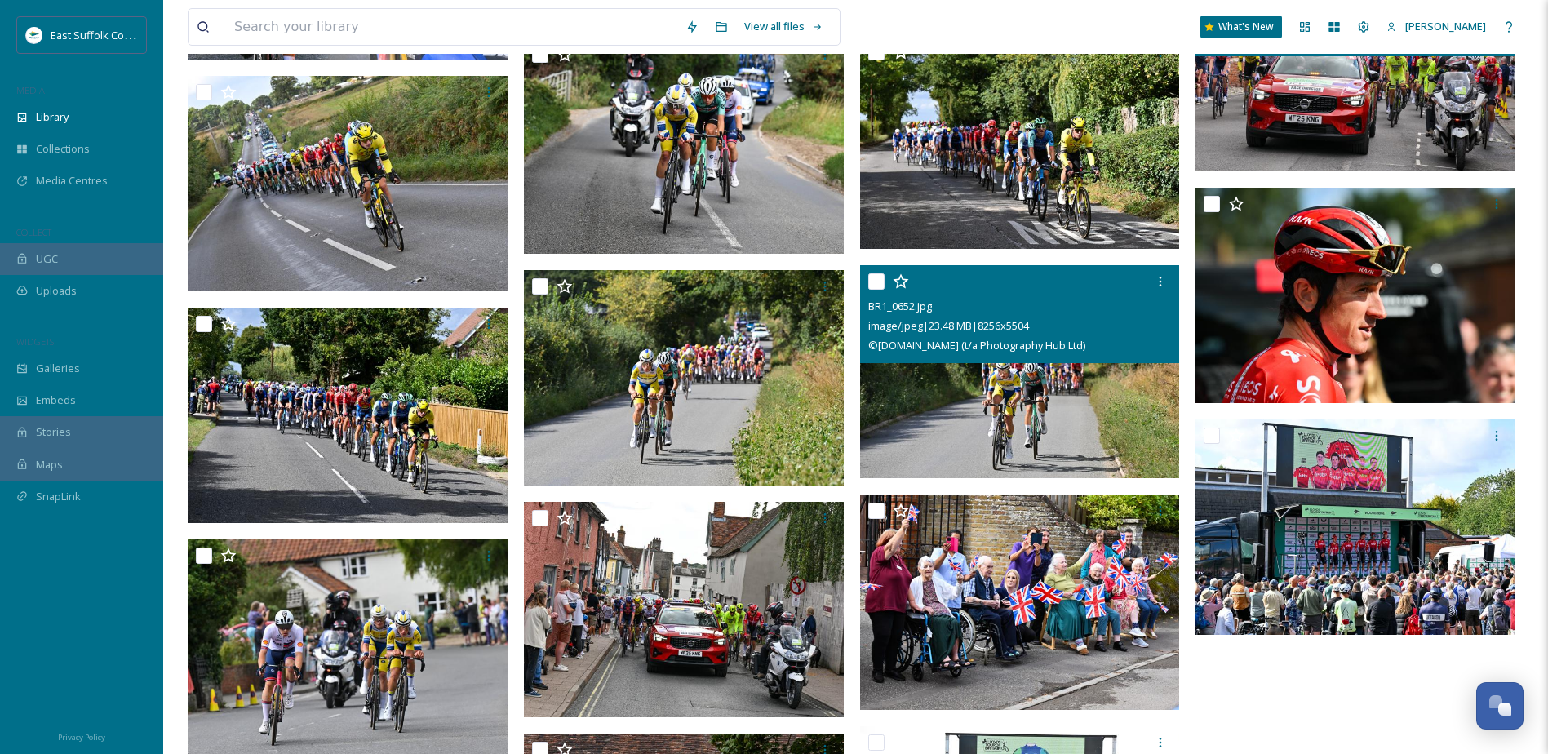
scroll to position [9301, 0]
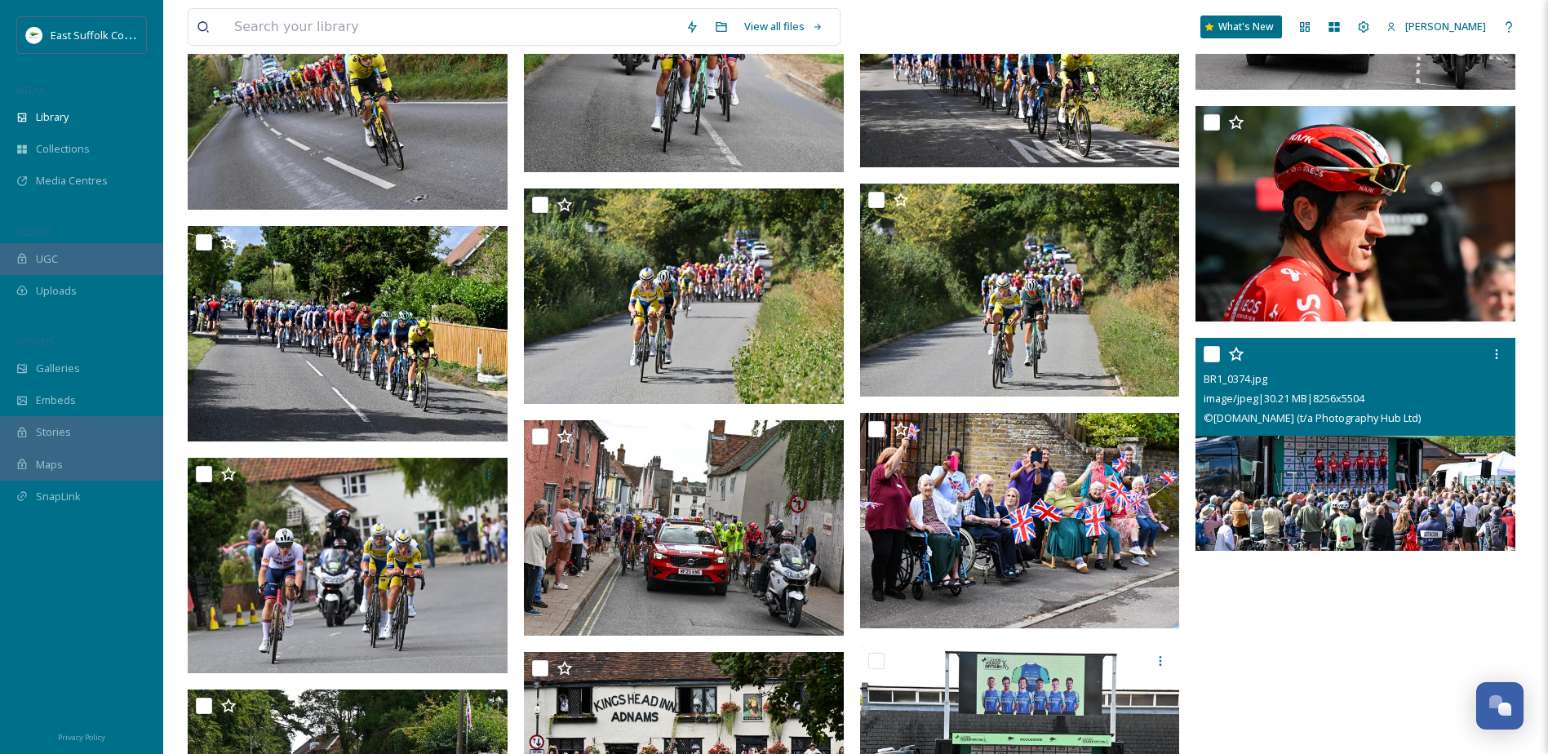
click at [1287, 481] on img at bounding box center [1355, 445] width 320 height 214
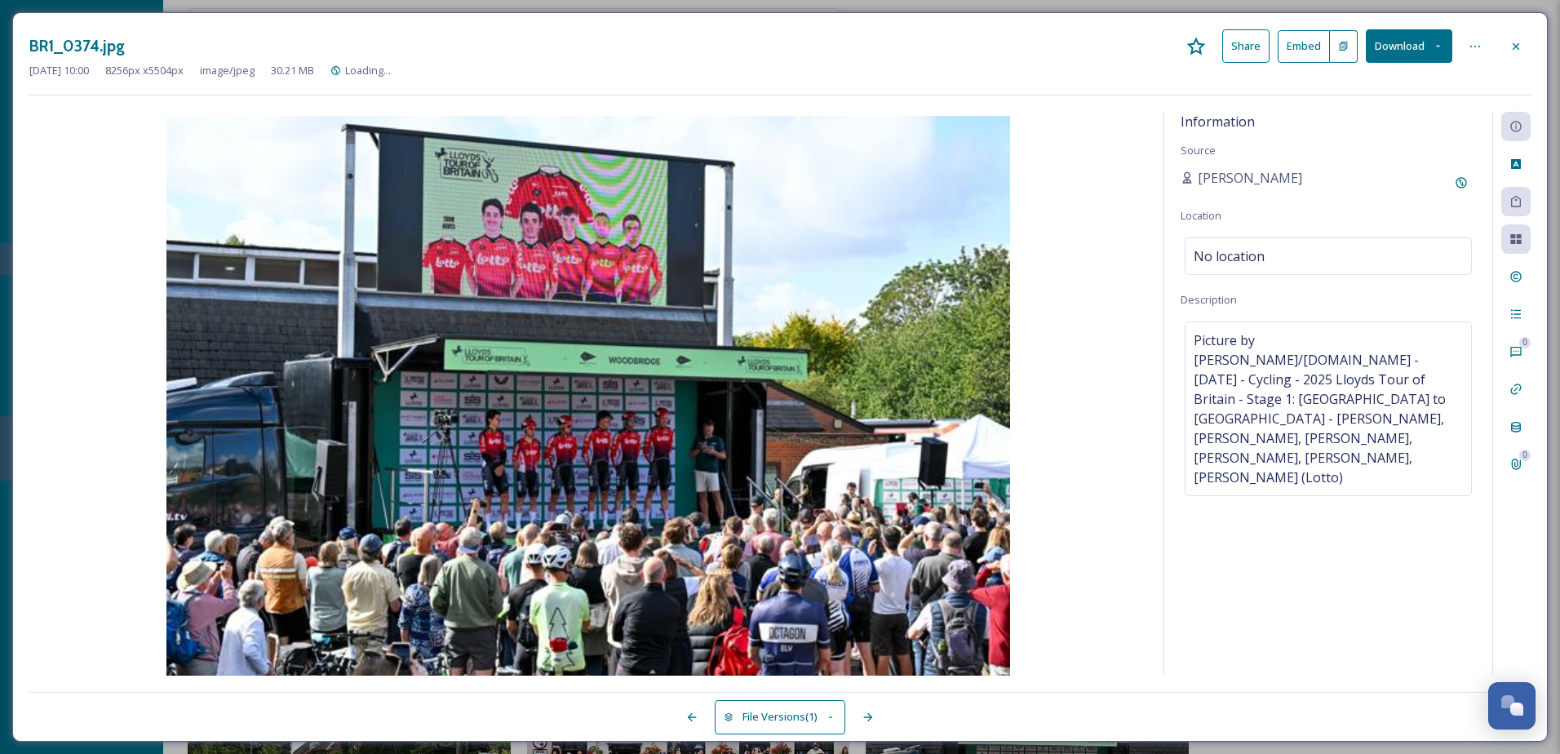
click at [1392, 53] on button "Download" at bounding box center [1409, 45] width 86 height 33
click at [1389, 90] on span "Download Original (8256 x 5504)" at bounding box center [1366, 84] width 154 height 16
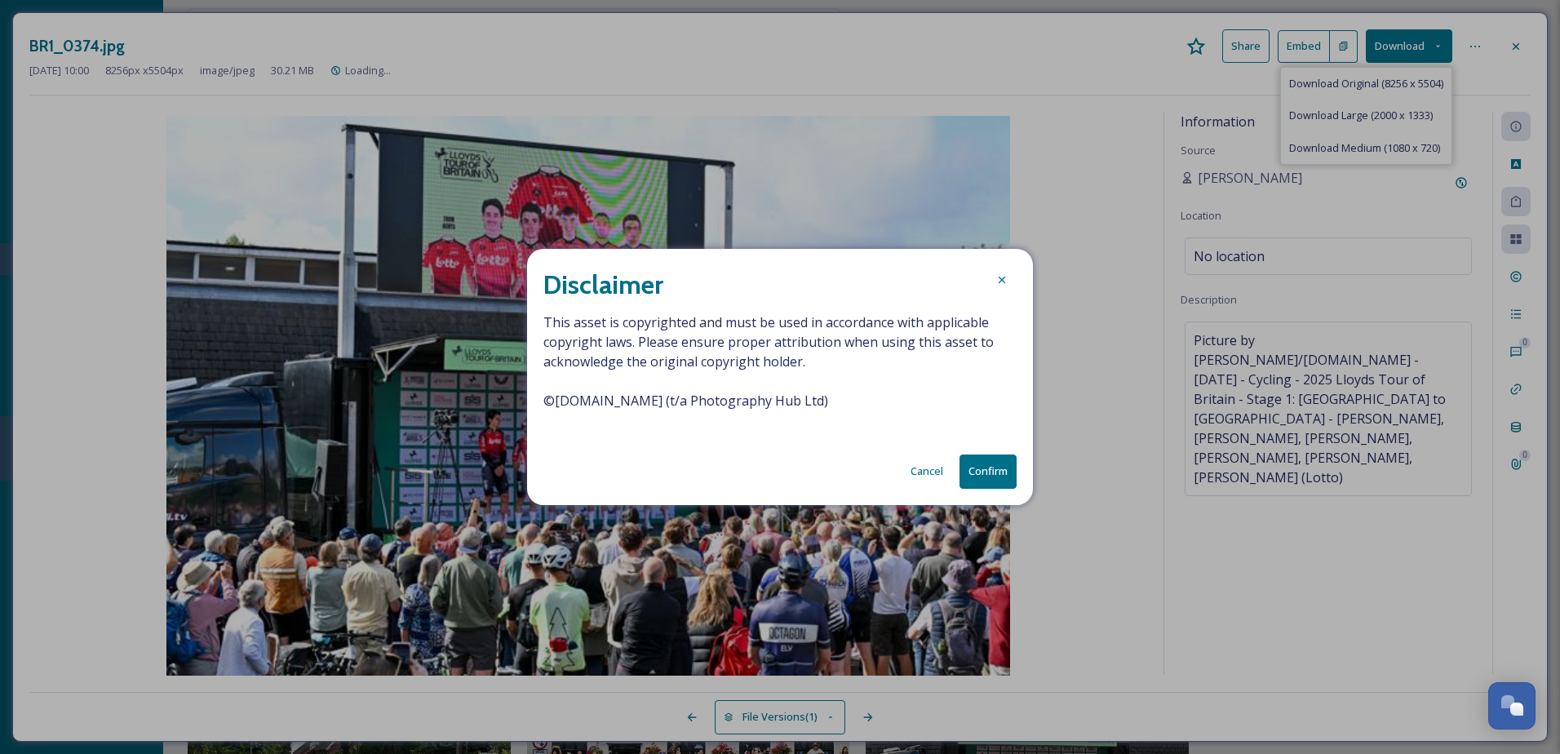
click at [991, 473] on button "Confirm" at bounding box center [987, 470] width 57 height 33
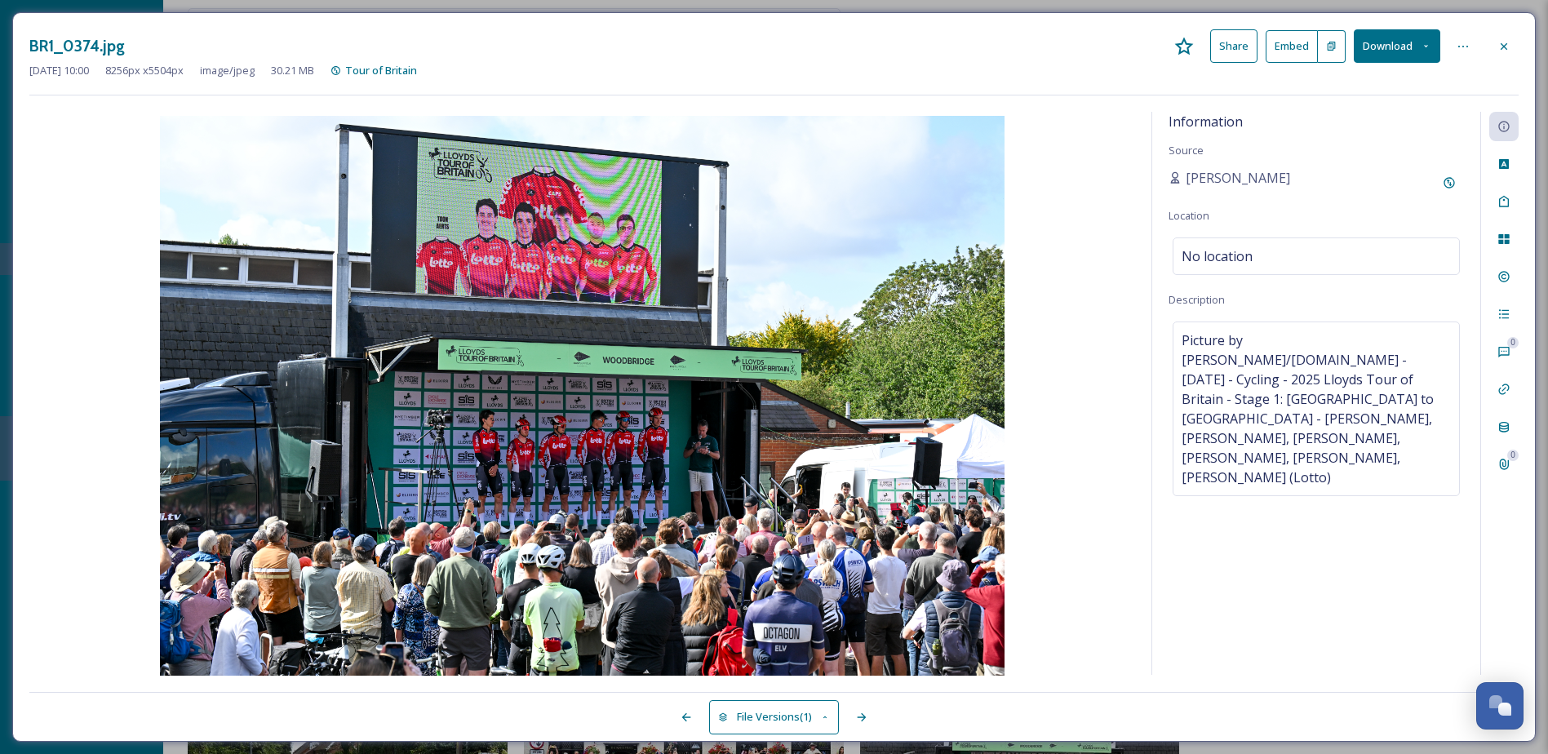
click at [3, 581] on div "BR1_0374.jpg Share Embed Download [DATE] 10:00 8256 px x 5504 px image/jpeg 30.…" at bounding box center [774, 377] width 1548 height 754
click at [1500, 60] on div at bounding box center [1503, 46] width 29 height 29
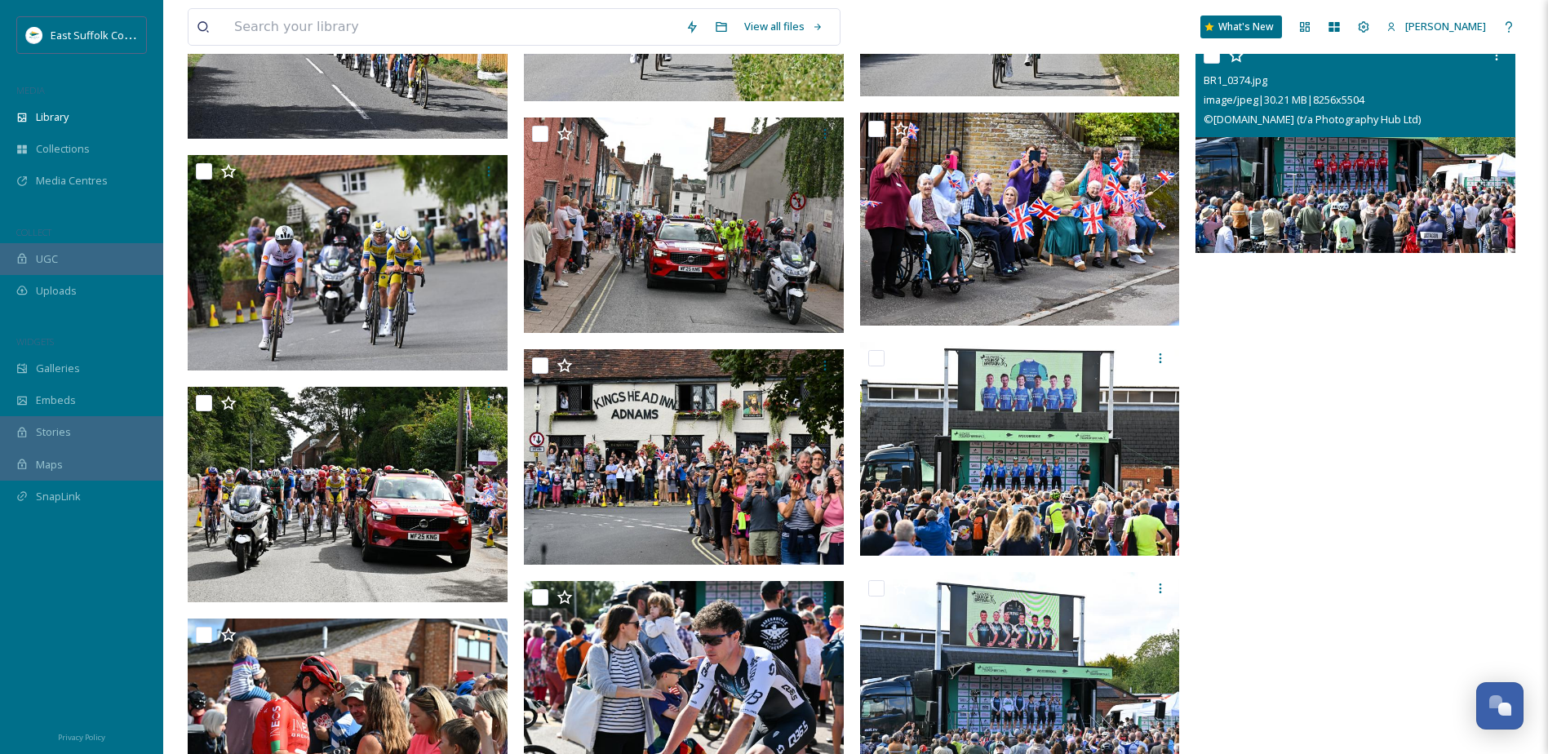
scroll to position [9359, 0]
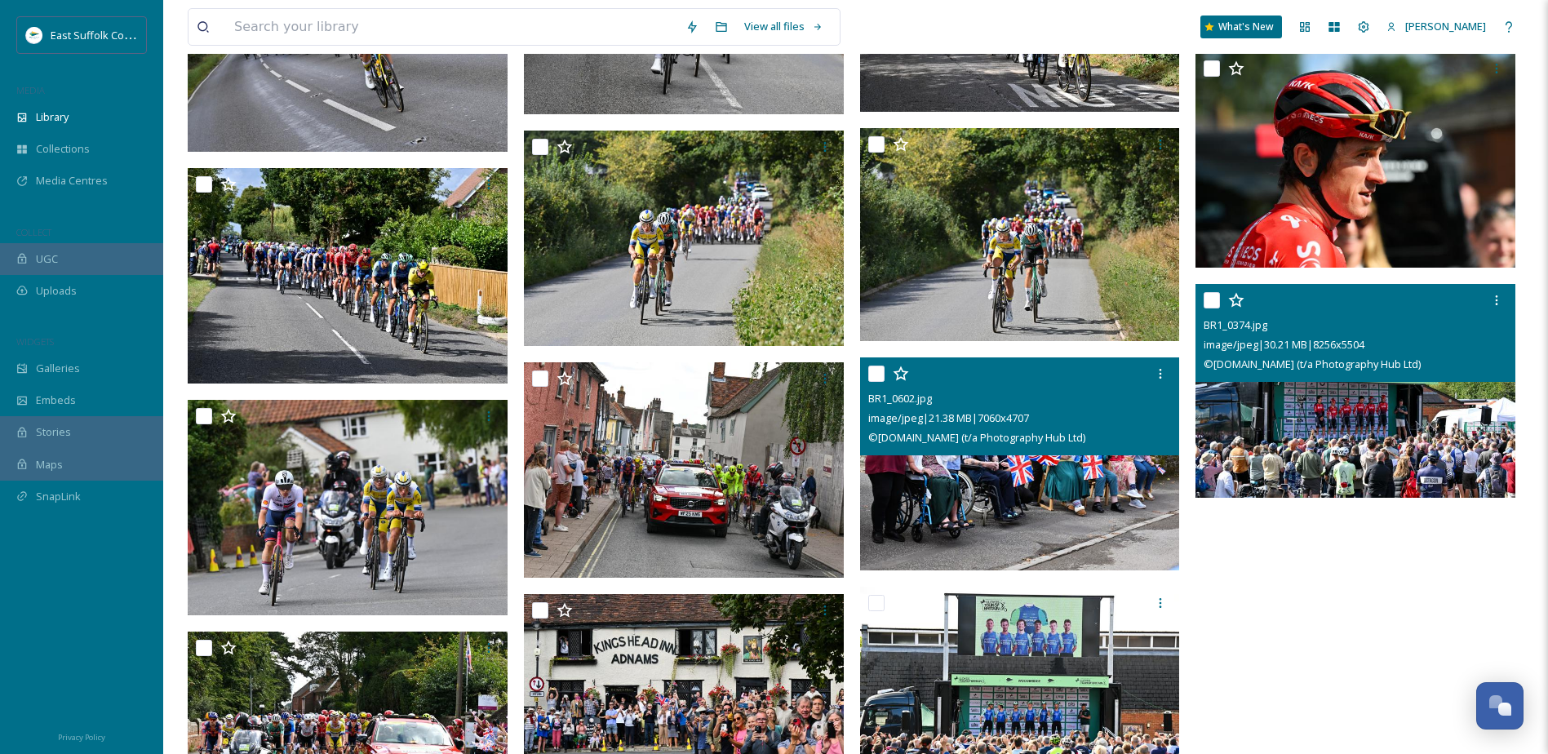
click at [968, 469] on img at bounding box center [1020, 464] width 320 height 214
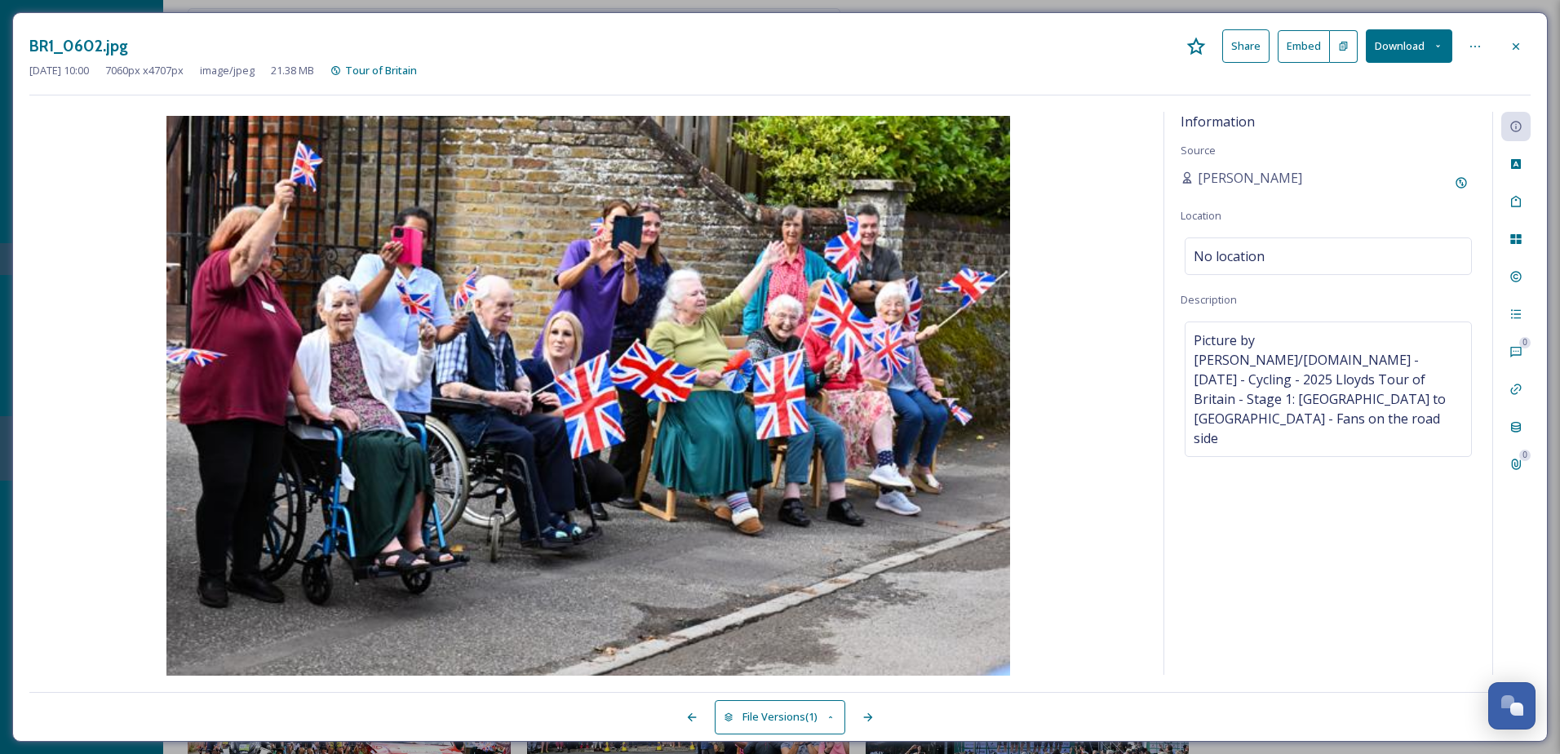
click at [1380, 44] on button "Download" at bounding box center [1409, 45] width 86 height 33
click at [1394, 78] on span "Download Original (7060 x 4707)" at bounding box center [1366, 84] width 154 height 16
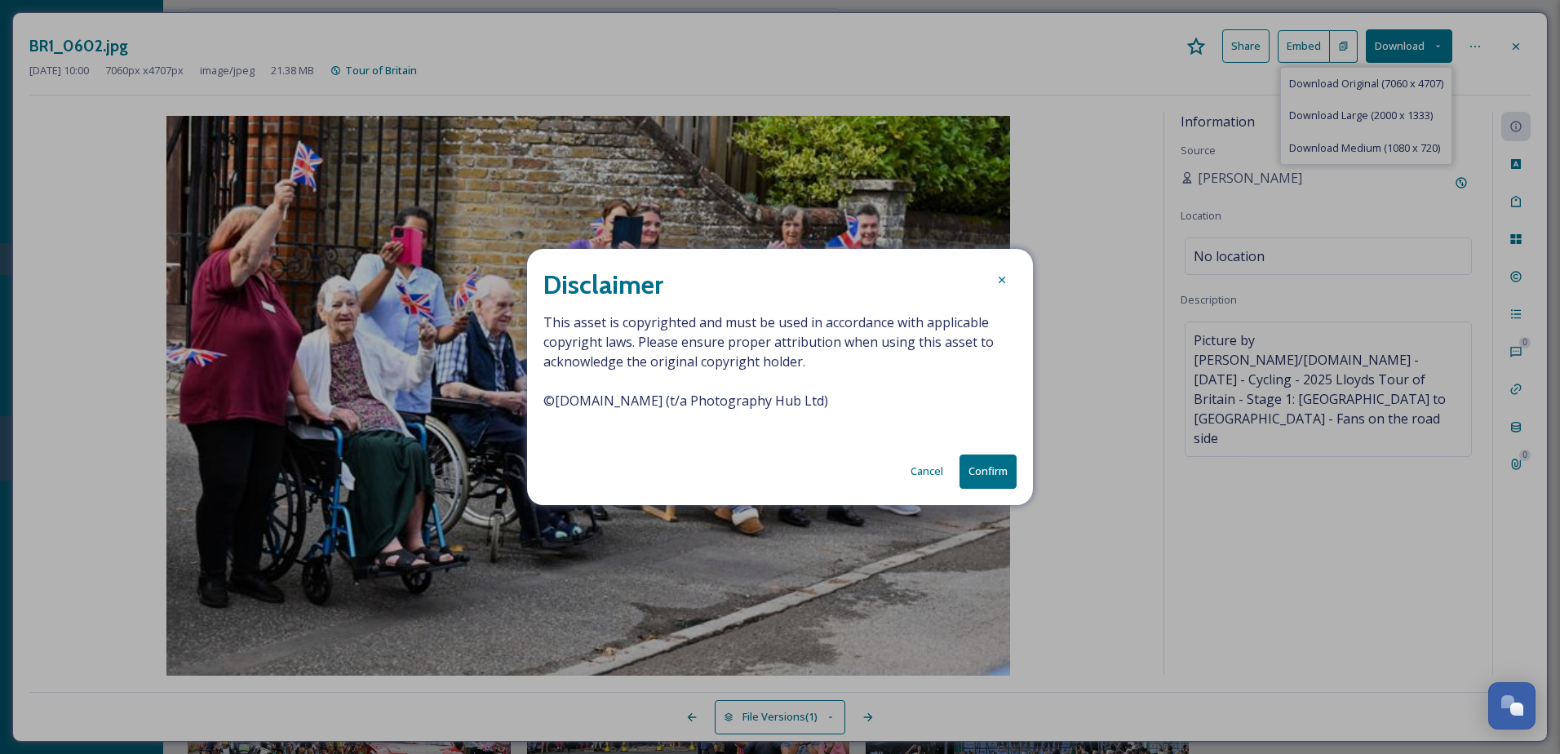
click at [987, 475] on button "Confirm" at bounding box center [987, 470] width 57 height 33
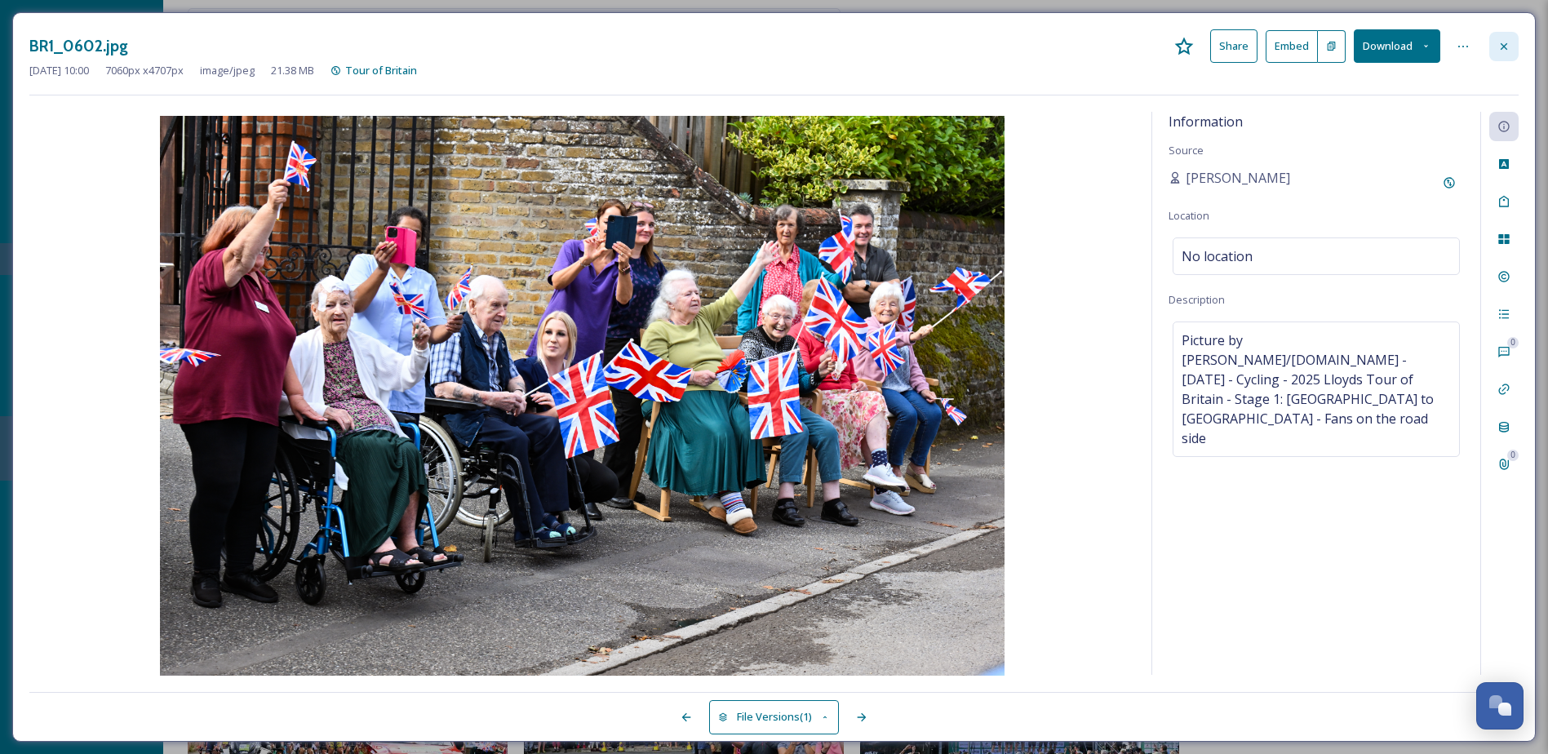
click at [1498, 42] on icon at bounding box center [1503, 46] width 13 height 13
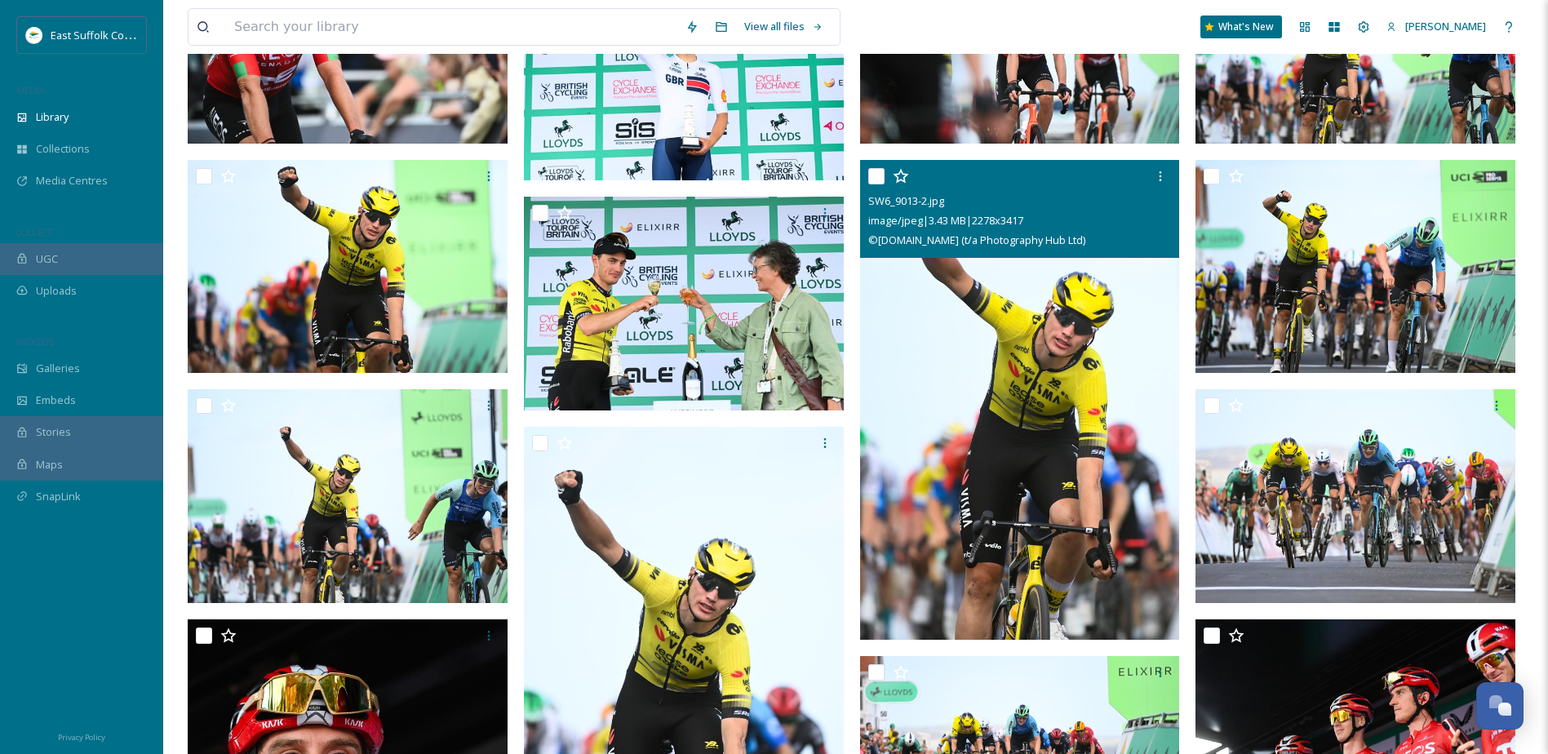
scroll to position [3566, 0]
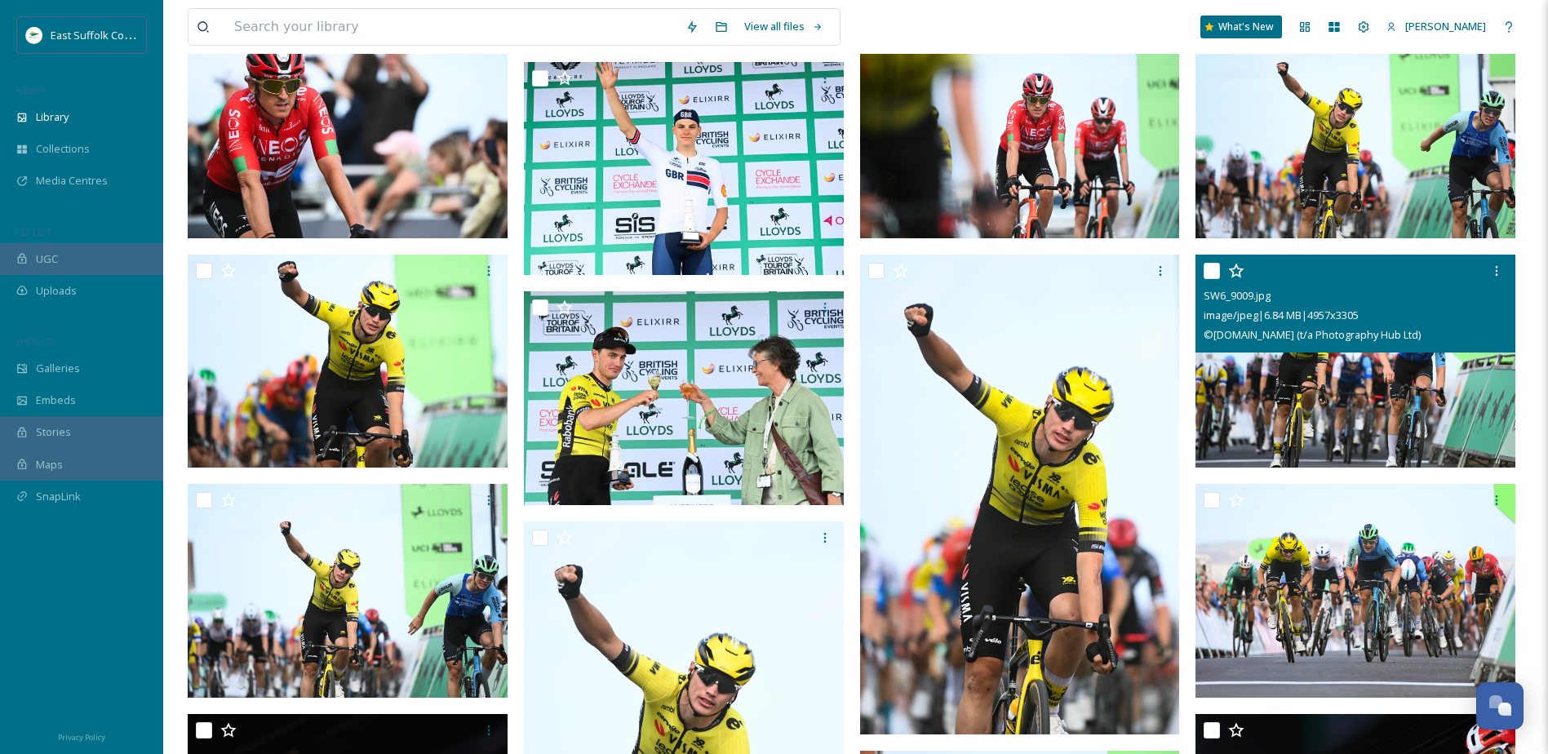
click at [1379, 429] on img at bounding box center [1355, 362] width 320 height 214
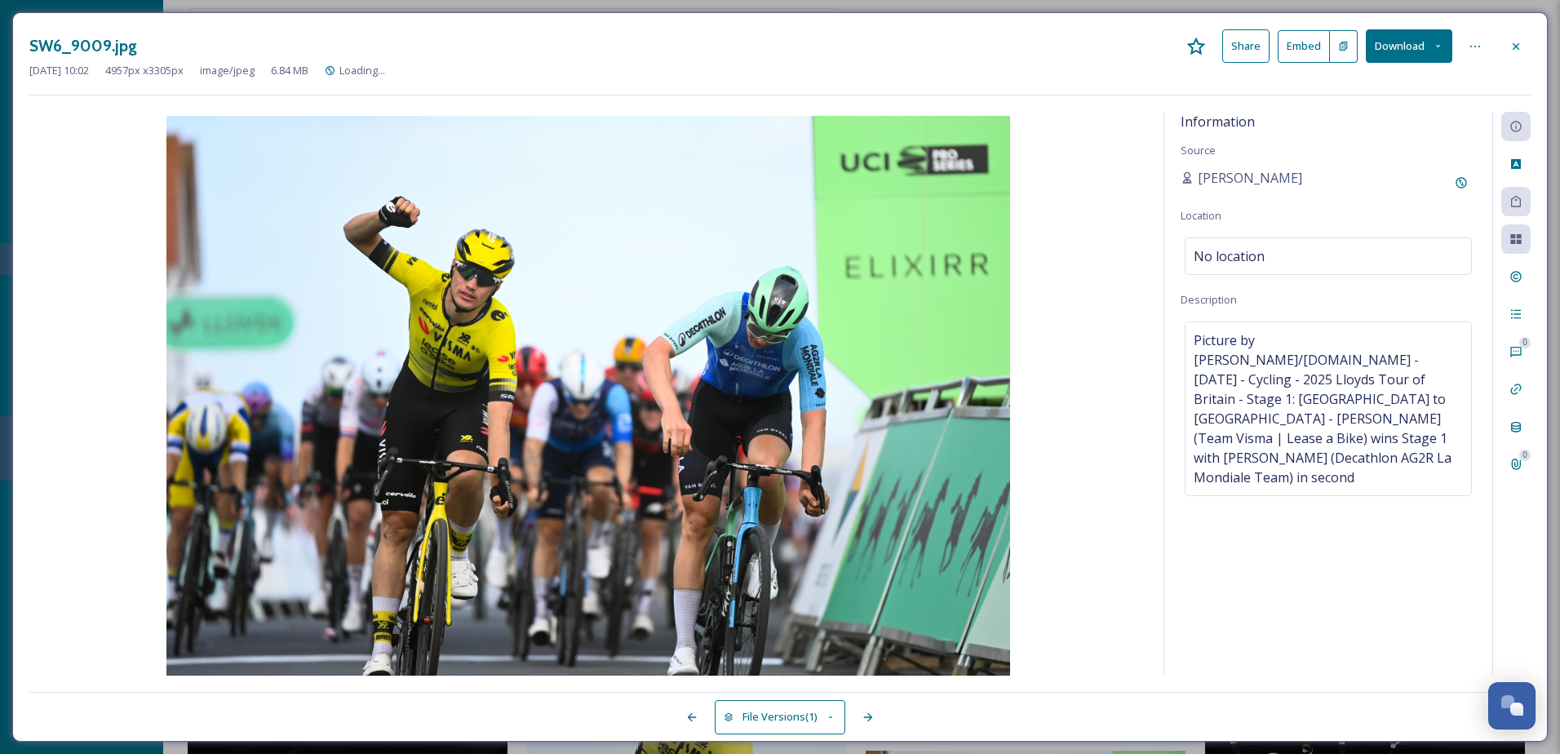
click at [1386, 39] on button "Download" at bounding box center [1409, 45] width 86 height 33
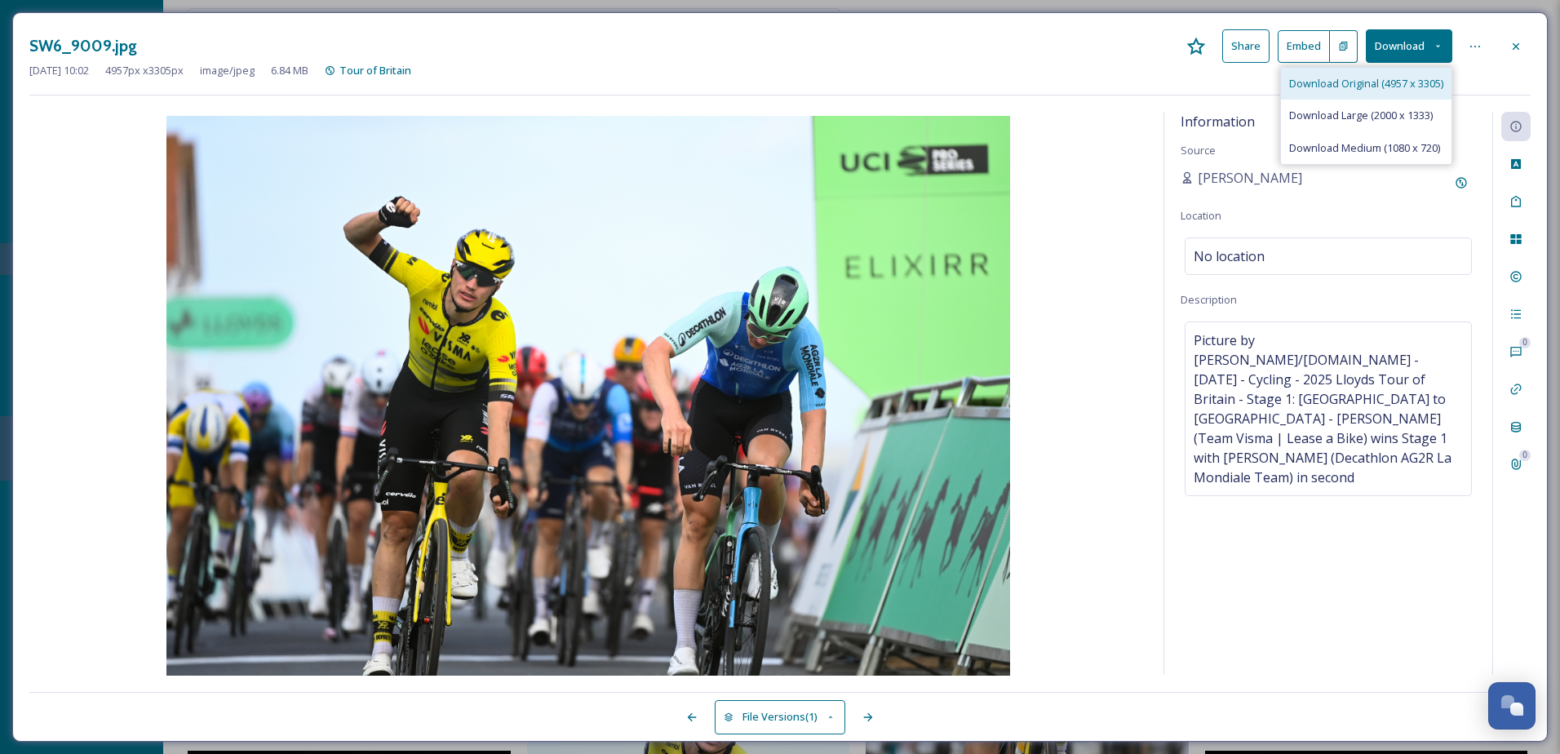
click at [1391, 80] on span "Download Original (4957 x 3305)" at bounding box center [1366, 84] width 154 height 16
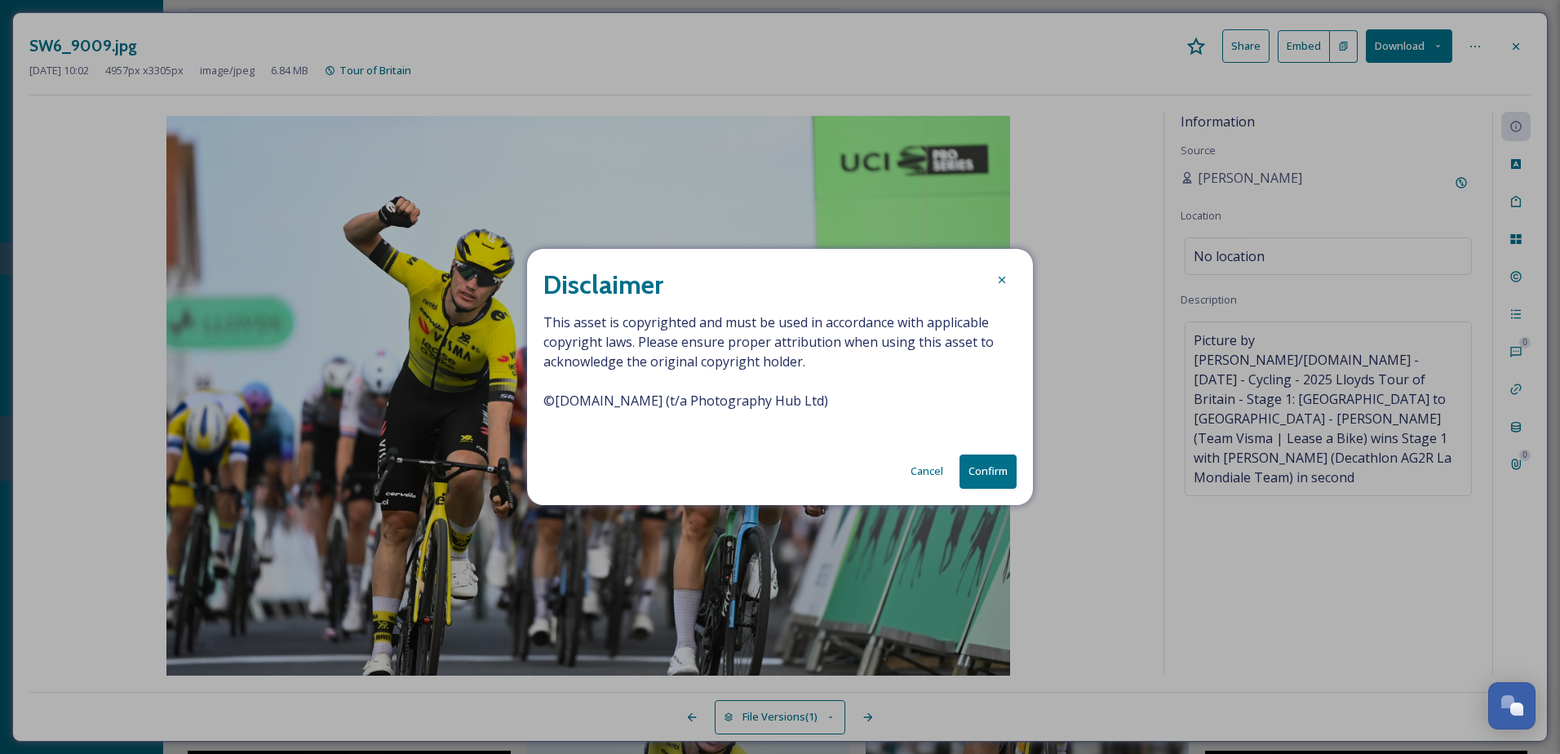
click at [982, 480] on button "Confirm" at bounding box center [987, 470] width 57 height 33
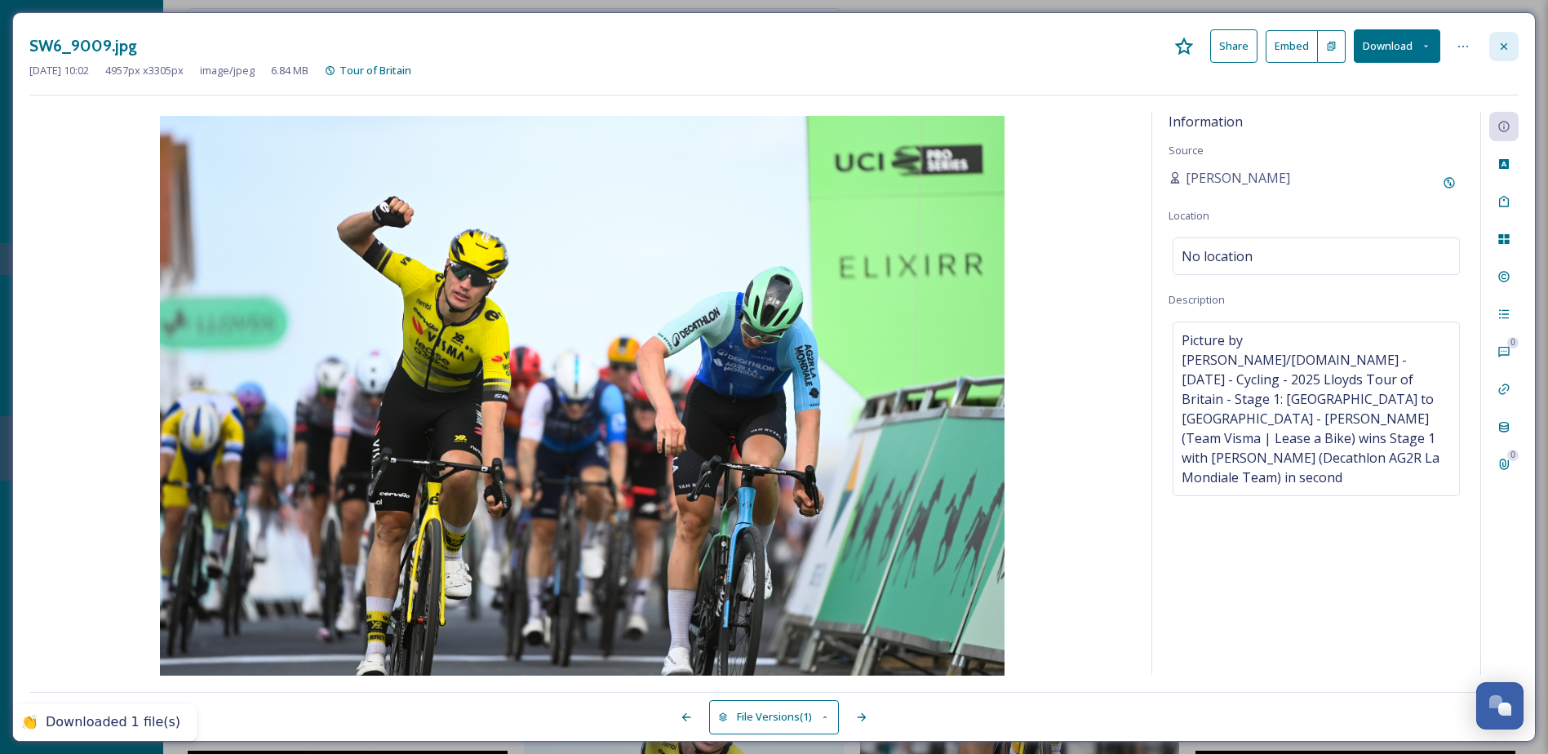
click at [1502, 40] on icon at bounding box center [1503, 46] width 13 height 13
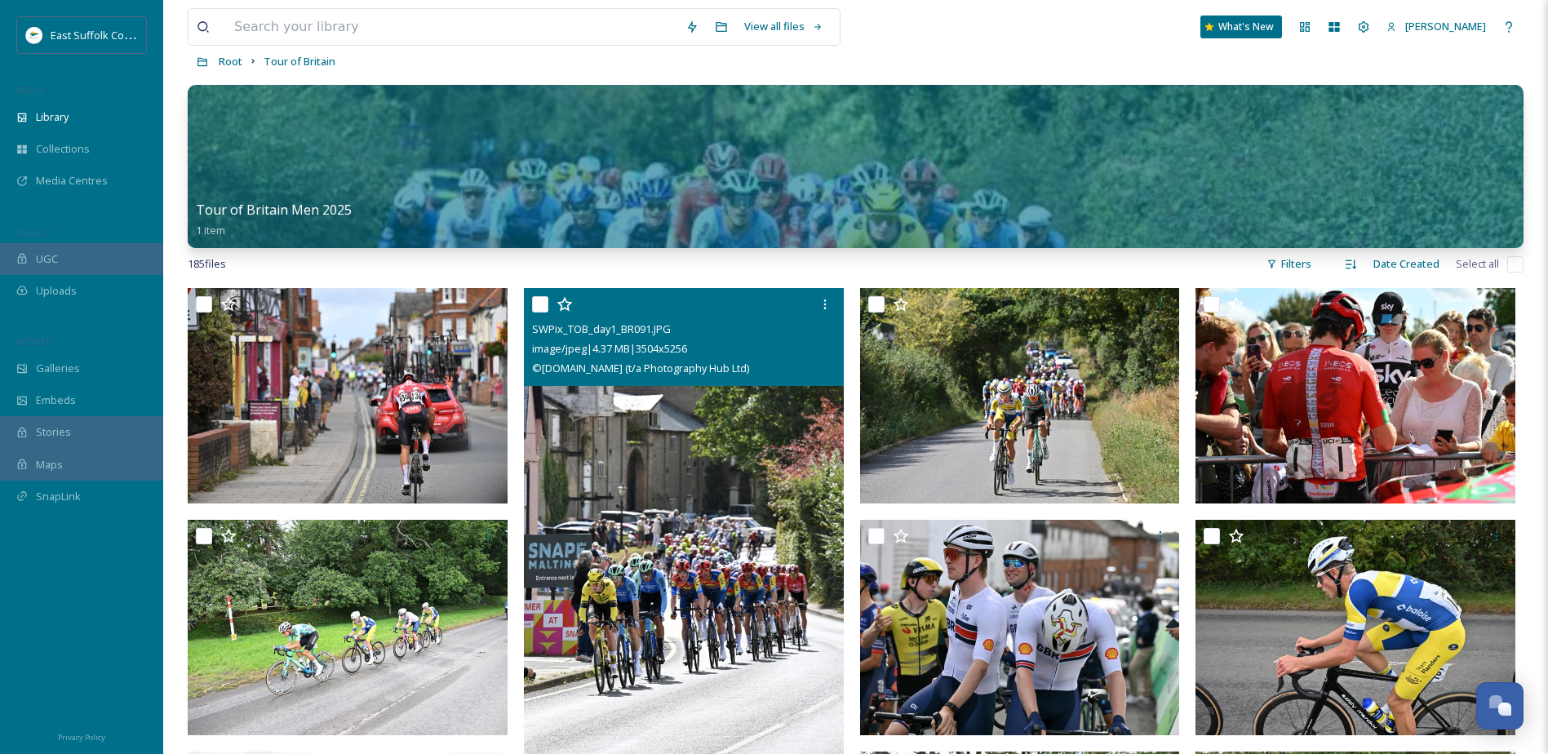
scroll to position [58, 0]
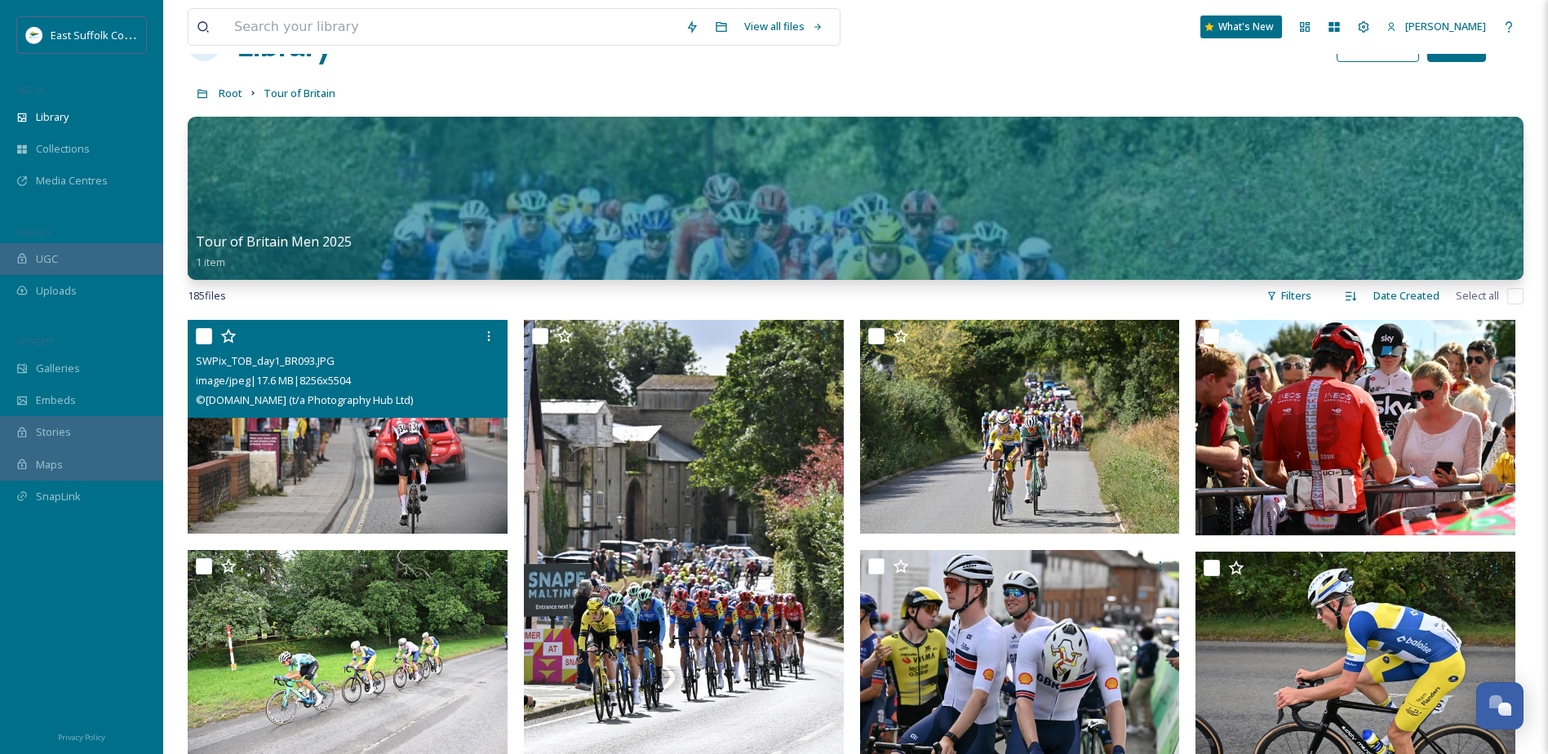
click at [344, 435] on img at bounding box center [348, 427] width 320 height 214
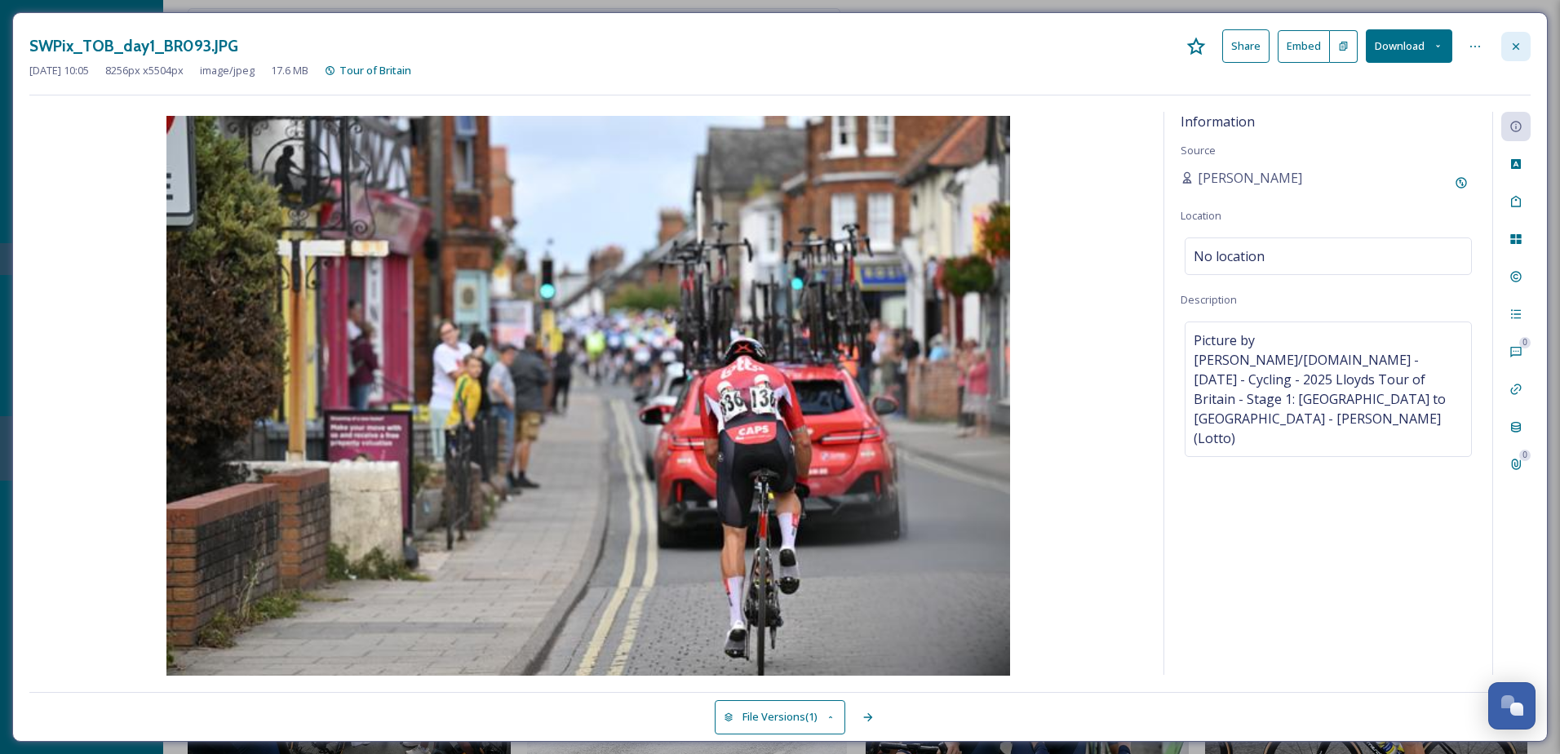
click at [1516, 40] on icon at bounding box center [1515, 46] width 13 height 13
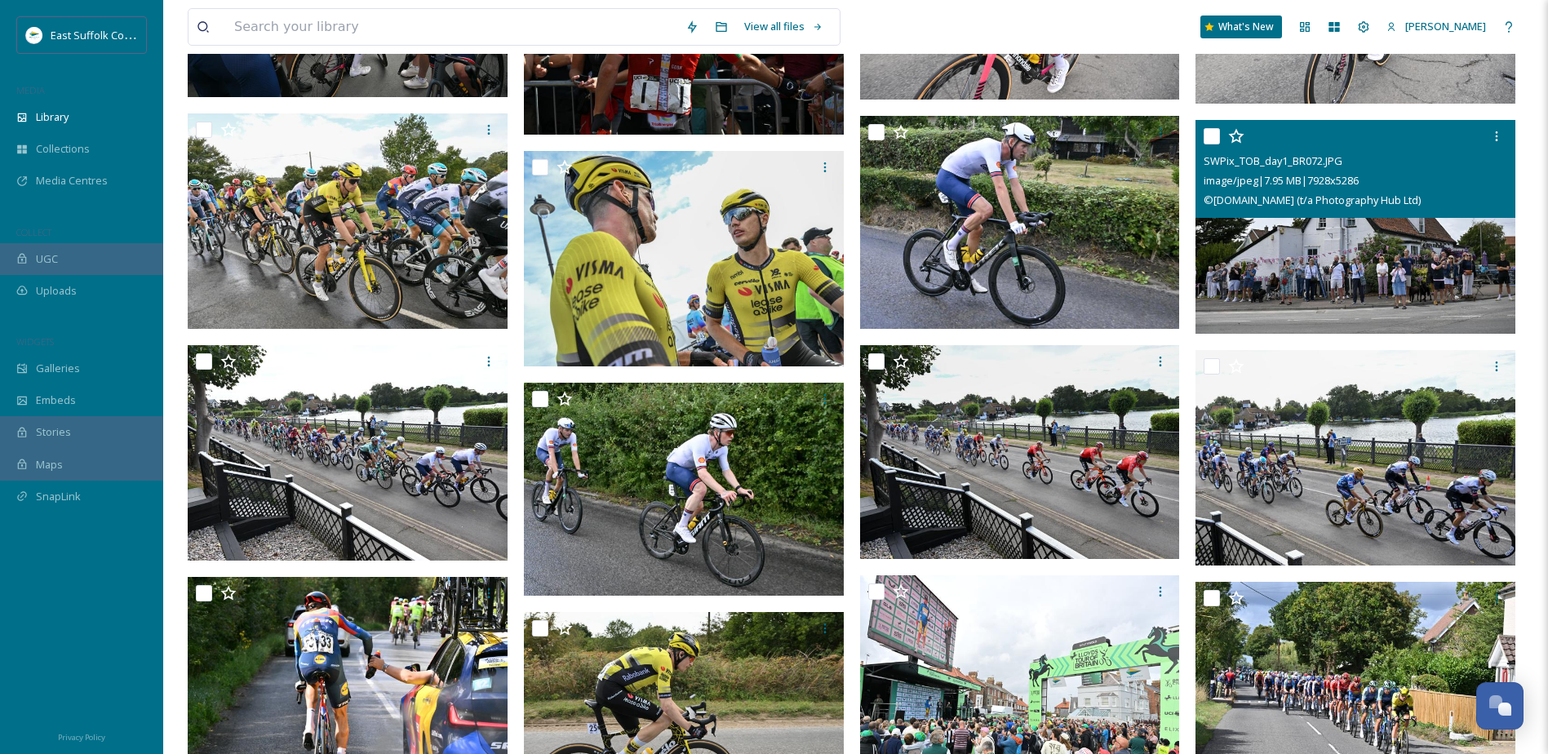
scroll to position [955, 0]
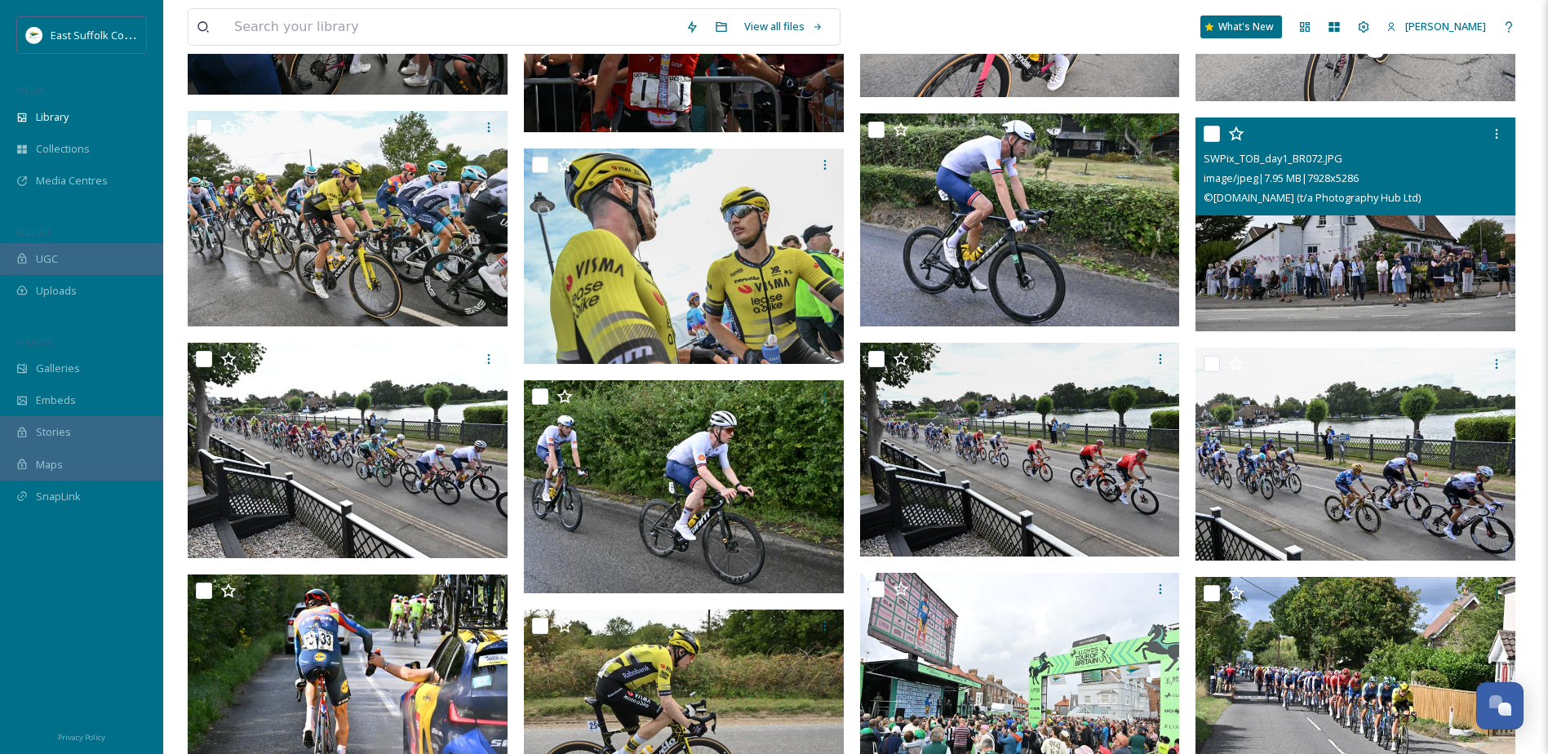
click at [1344, 299] on img at bounding box center [1355, 224] width 320 height 214
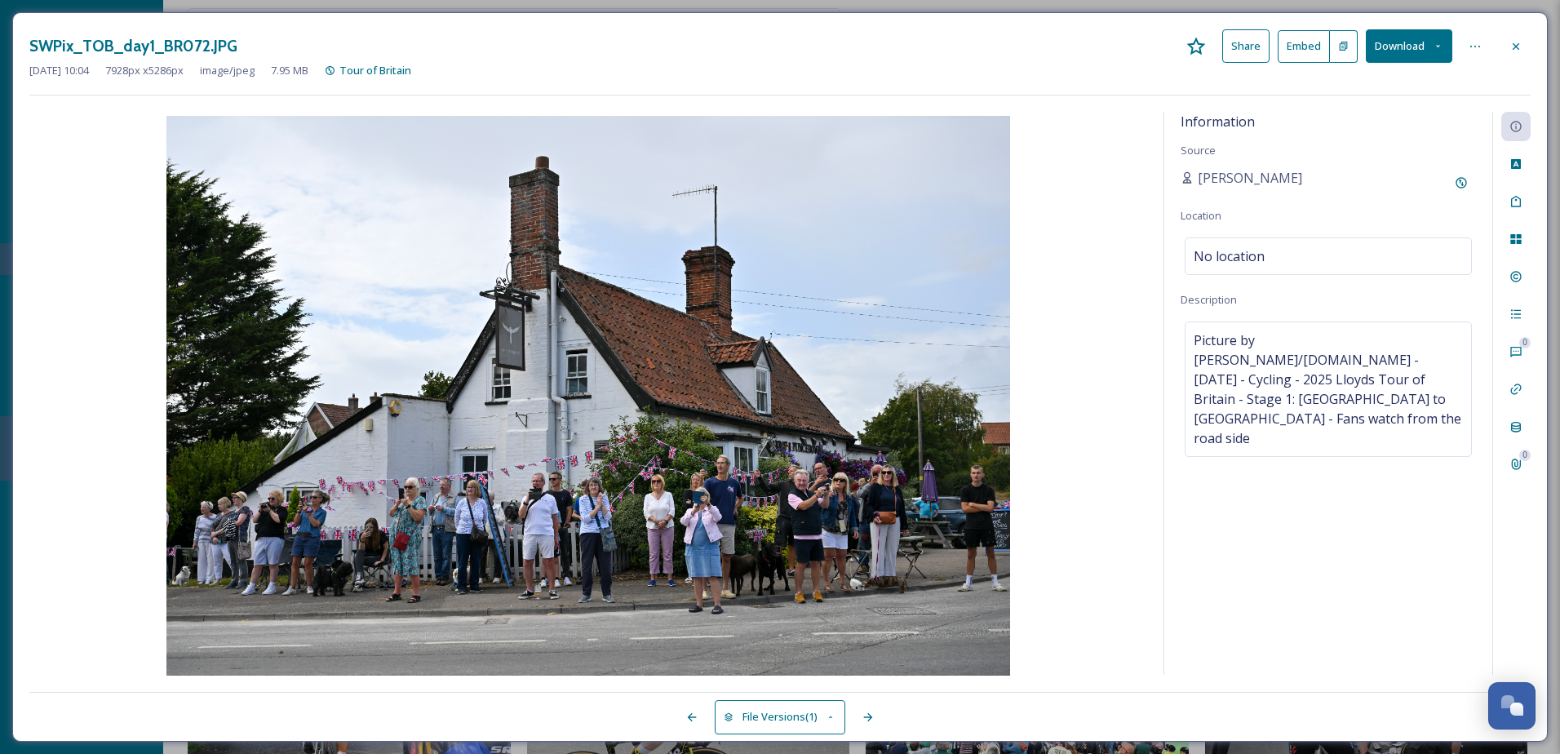
click at [1391, 35] on button "Download" at bounding box center [1409, 45] width 86 height 33
click at [1371, 76] on span "Download Original (7928 x 5286)" at bounding box center [1366, 84] width 154 height 16
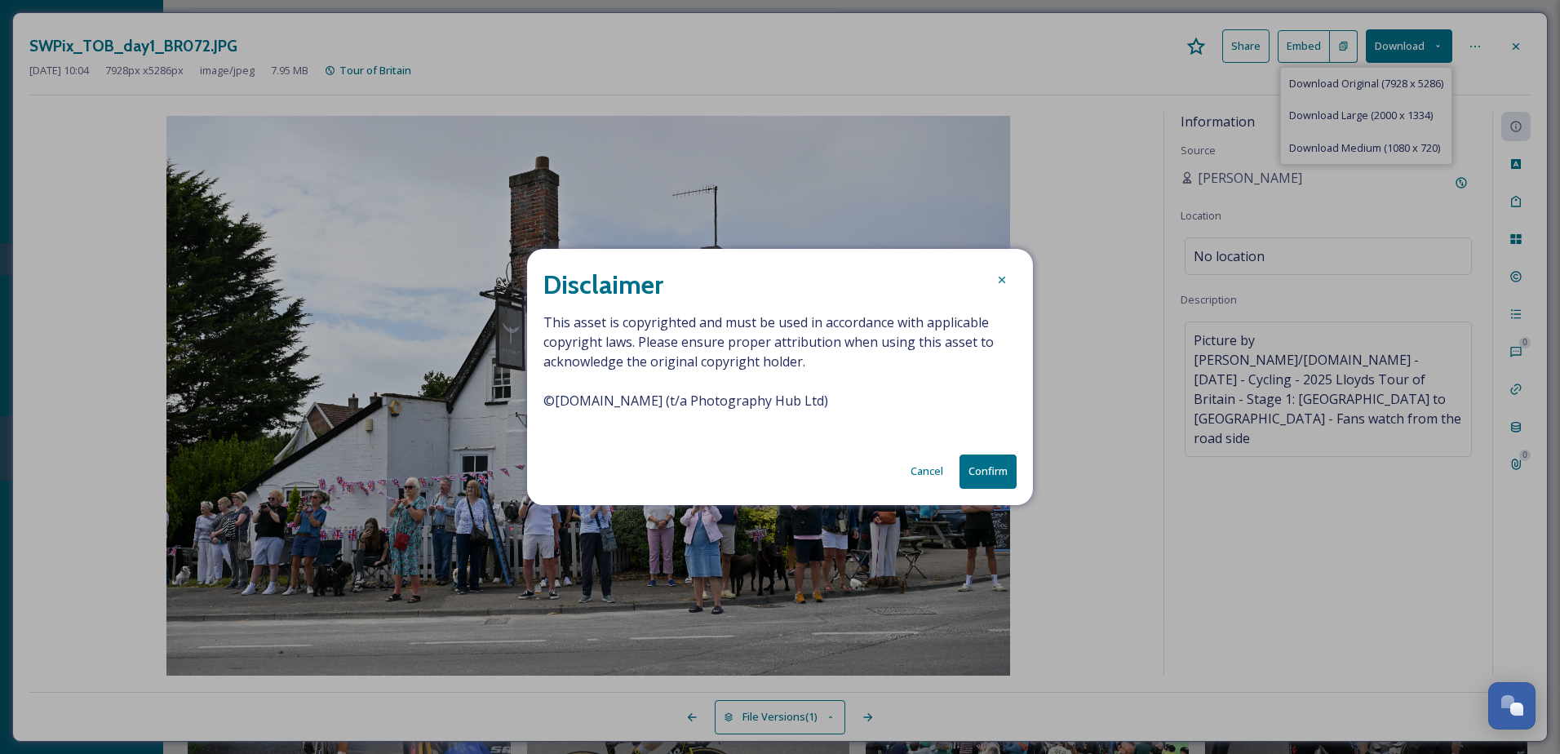
click at [980, 466] on button "Confirm" at bounding box center [987, 470] width 57 height 33
